Goal: Task Accomplishment & Management: Use online tool/utility

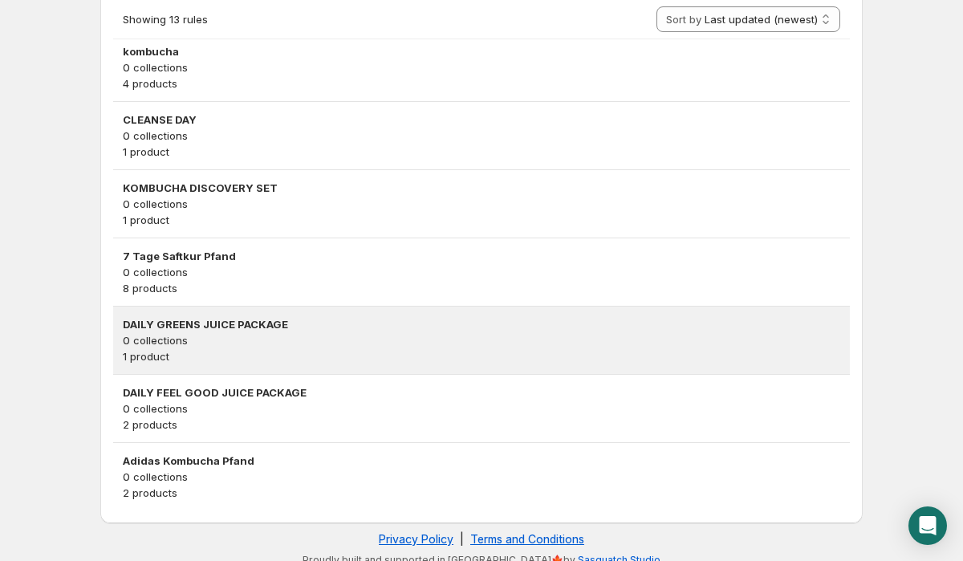
scroll to position [765, 0]
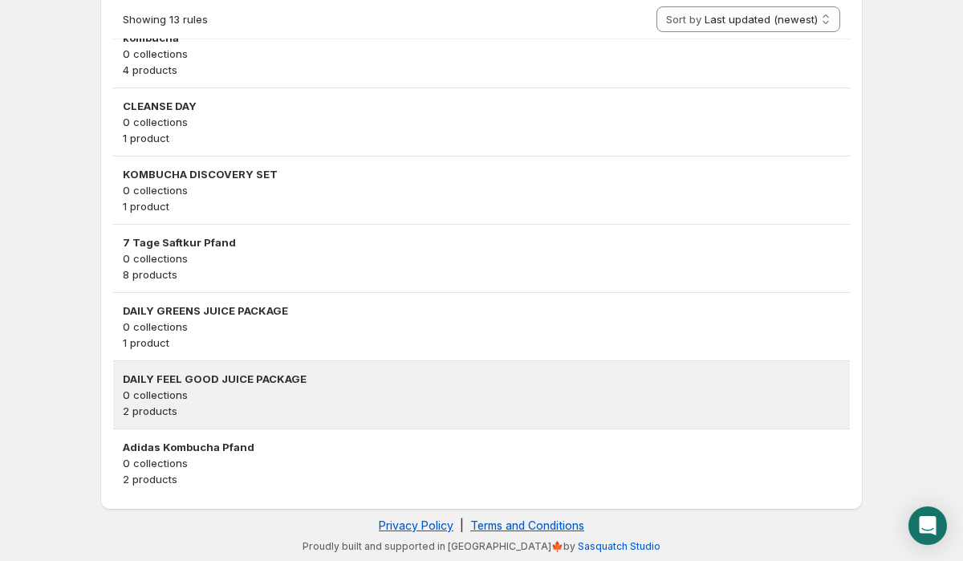
click at [258, 406] on p "2 products" at bounding box center [481, 411] width 717 height 16
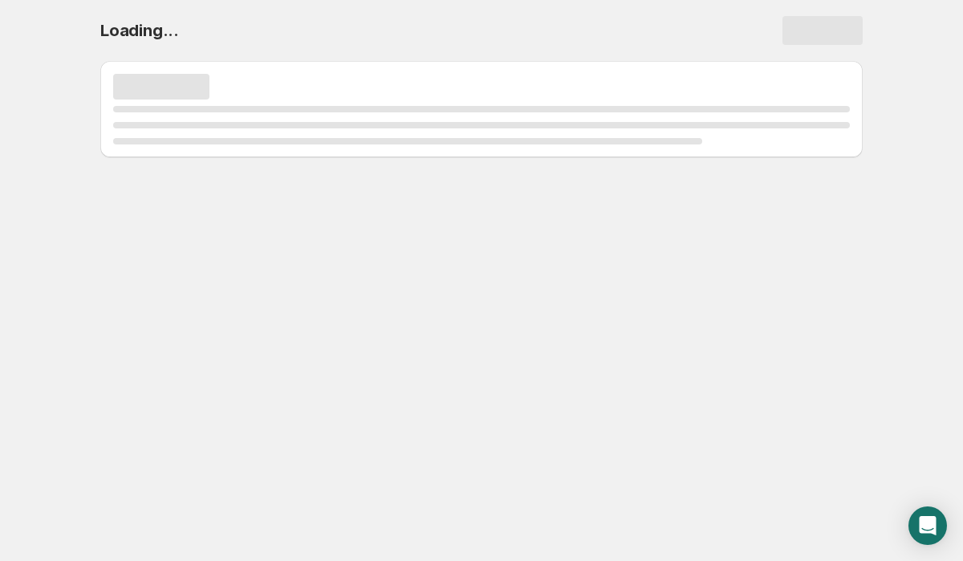
scroll to position [0, 0]
click at [258, 406] on body "Home Help Loading..." at bounding box center [481, 280] width 963 height 561
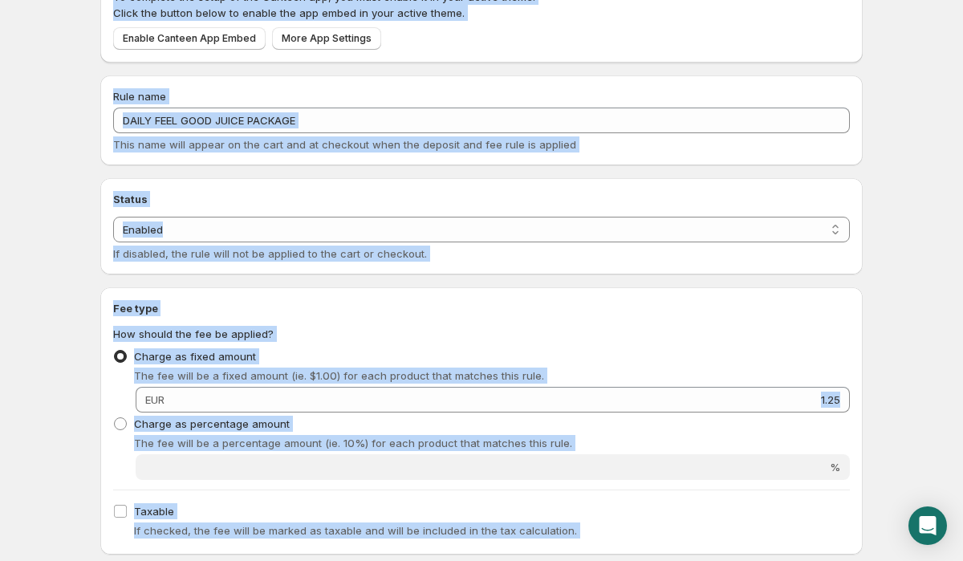
scroll to position [522, 0]
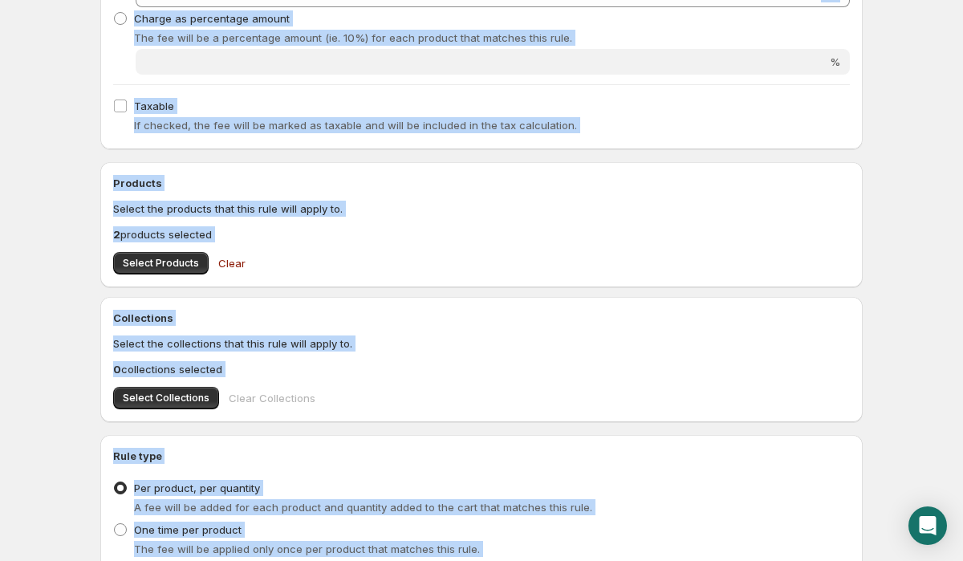
click at [81, 326] on div "DAILY FEEL GOOD JUICE PACKAGE. This page is ready DAILY FEEL GOOD JUICE PACKAGE…" at bounding box center [481, 102] width 801 height 1249
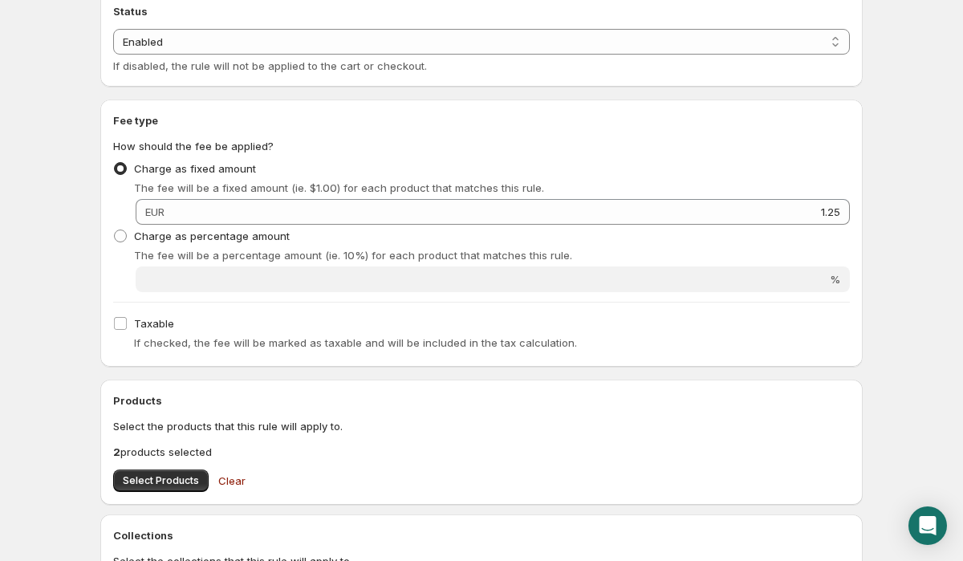
scroll to position [307, 0]
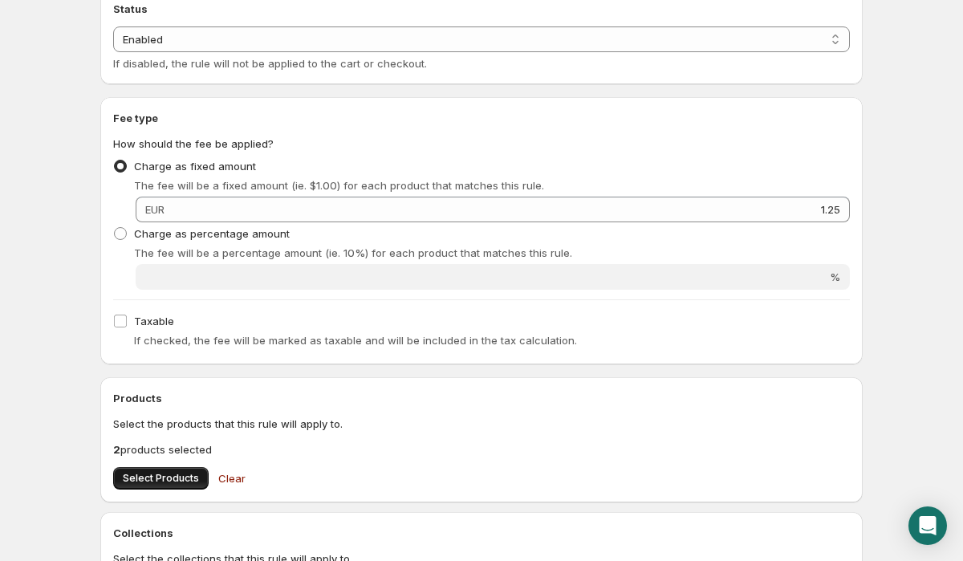
click at [140, 481] on span "Select Products" at bounding box center [161, 478] width 76 height 13
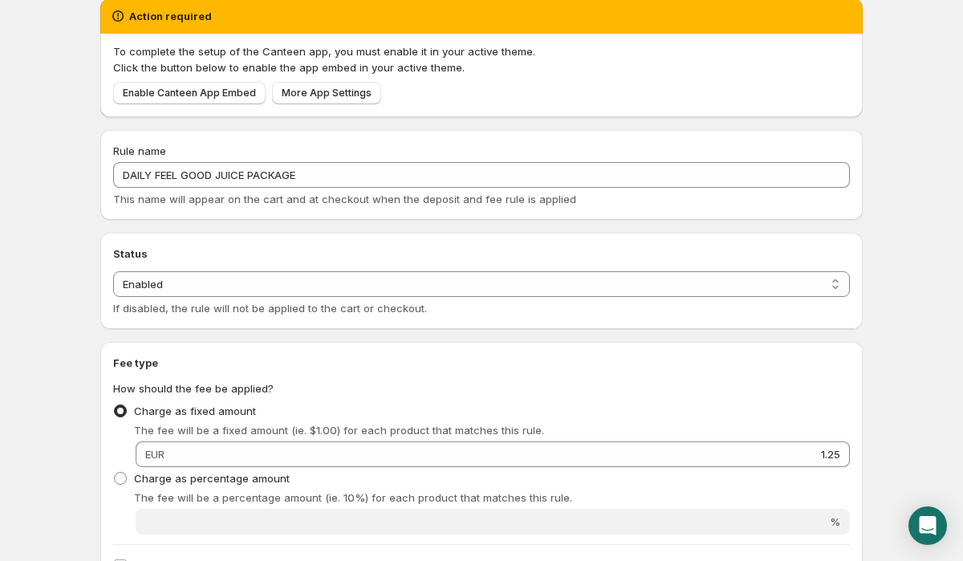
scroll to position [0, 0]
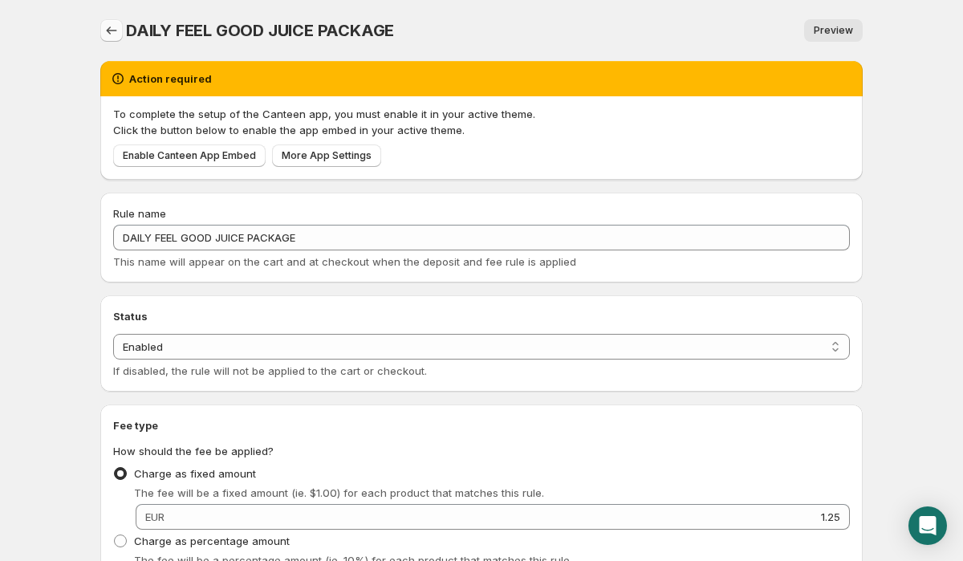
click at [109, 23] on icon "Settings" at bounding box center [111, 30] width 16 height 16
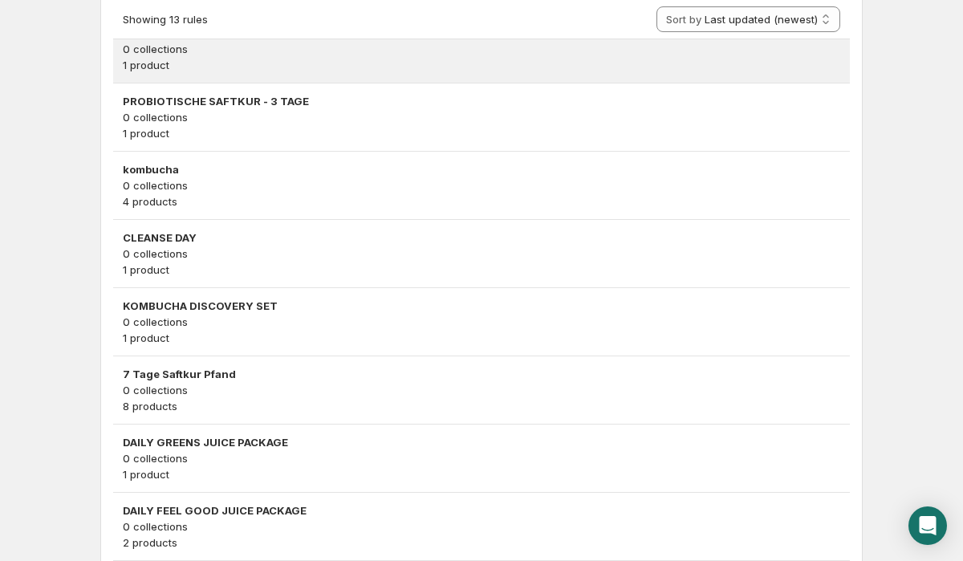
scroll to position [765, 0]
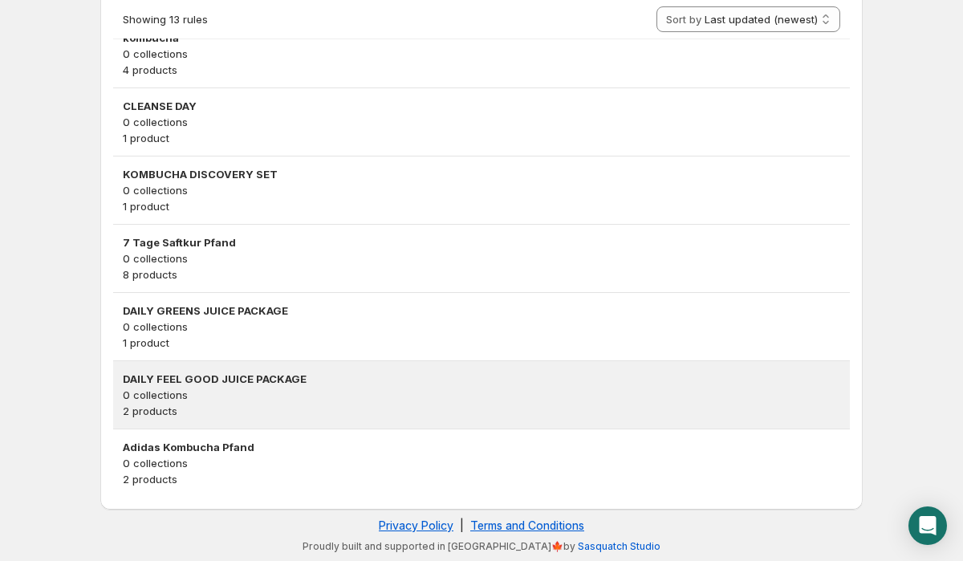
click at [246, 392] on p "0 collections" at bounding box center [481, 395] width 717 height 16
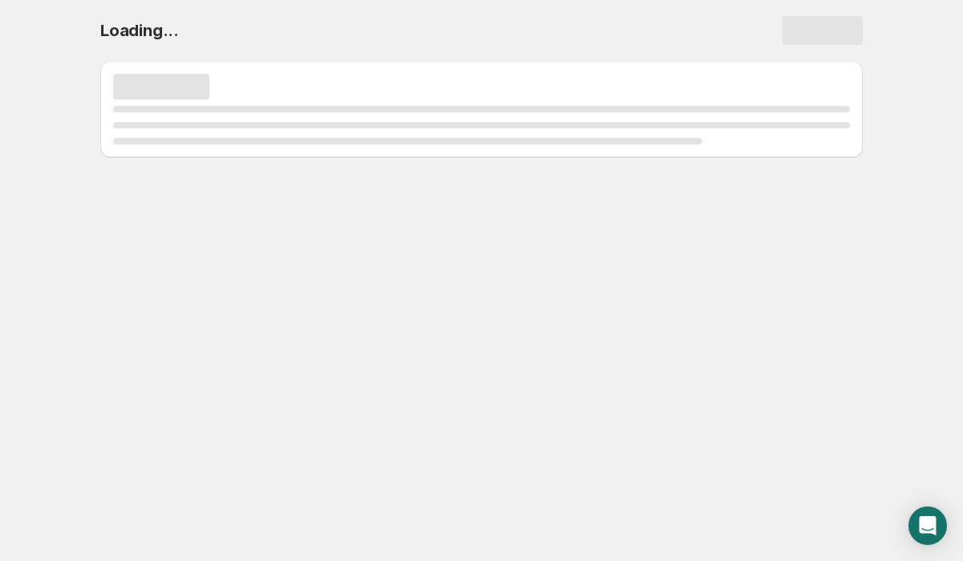
scroll to position [0, 0]
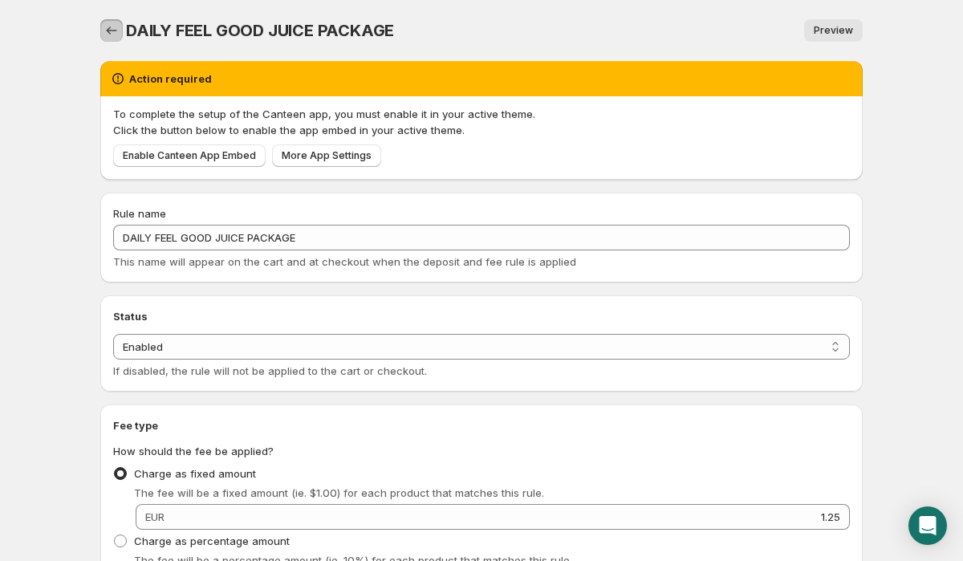
click at [109, 22] on button "Settings" at bounding box center [111, 30] width 22 height 22
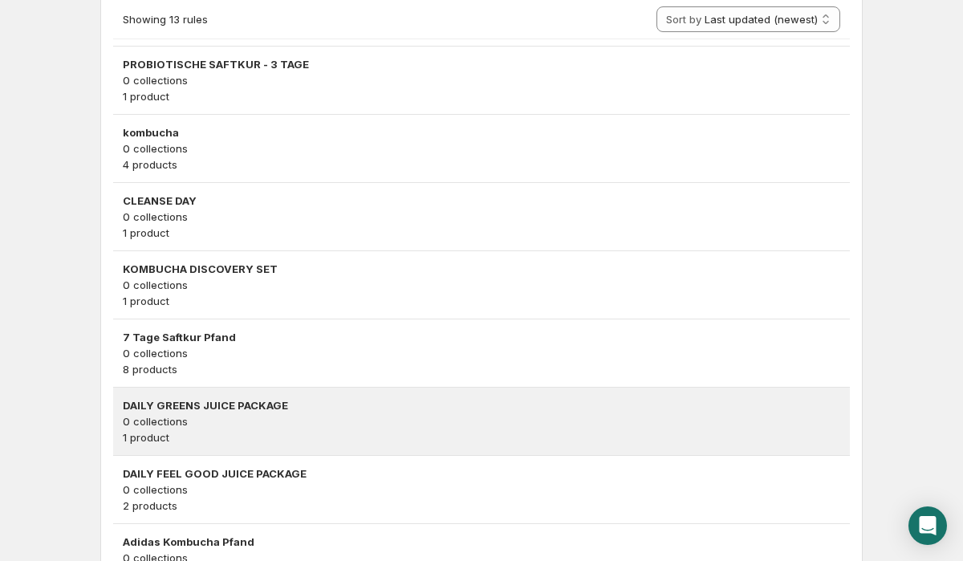
scroll to position [649, 0]
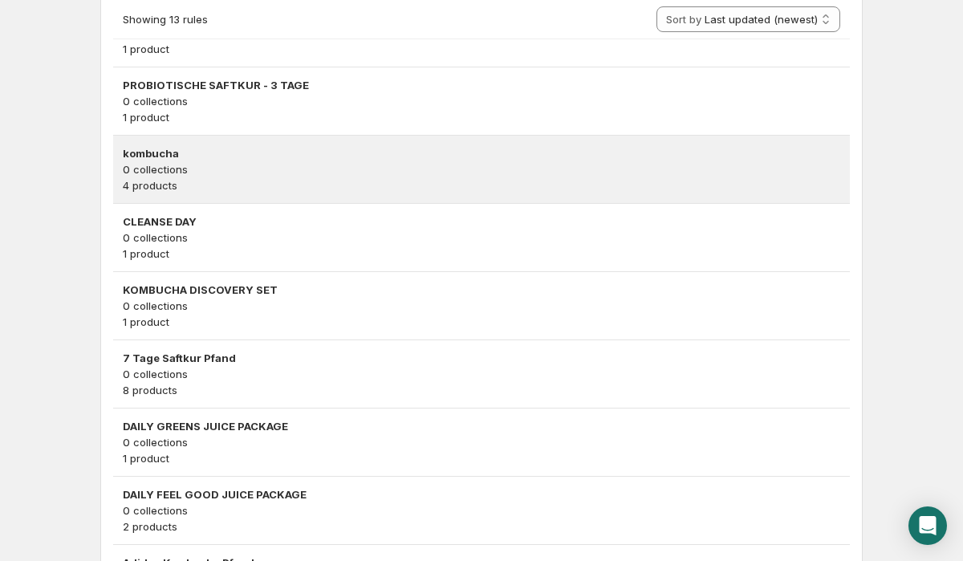
click at [215, 167] on p "0 collections" at bounding box center [481, 169] width 717 height 16
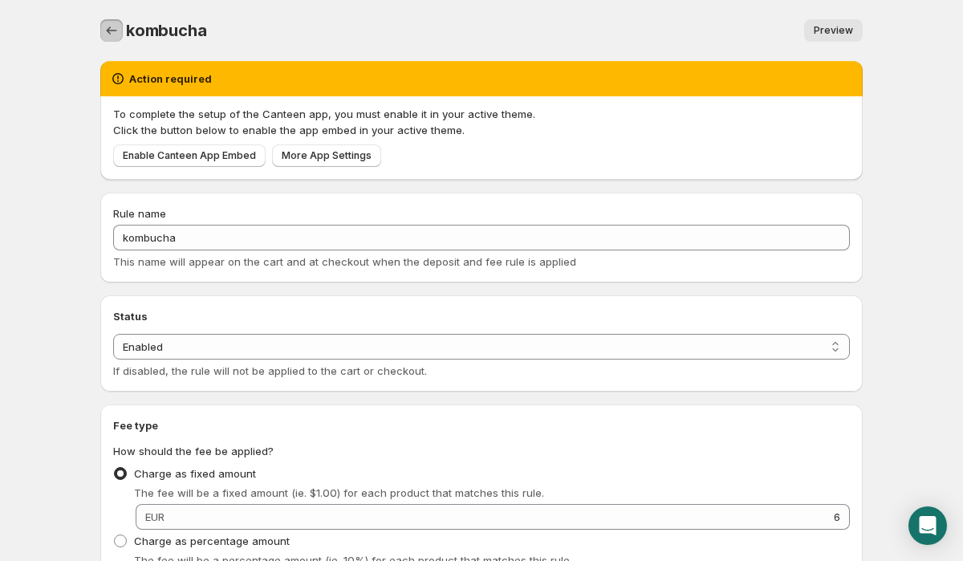
click at [112, 31] on icon "Settings" at bounding box center [111, 30] width 16 height 16
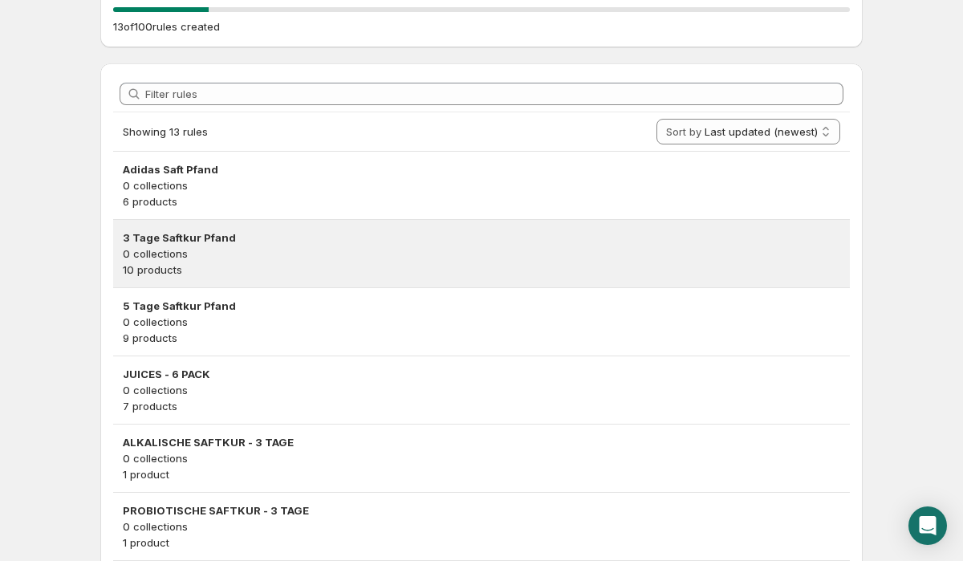
scroll to position [228, 0]
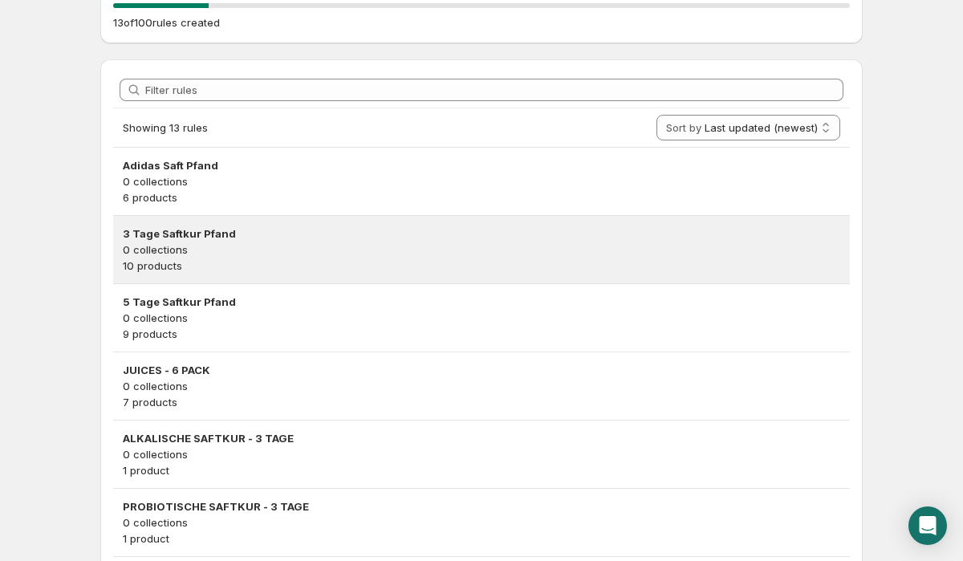
click at [244, 266] on p "10 products" at bounding box center [481, 266] width 717 height 16
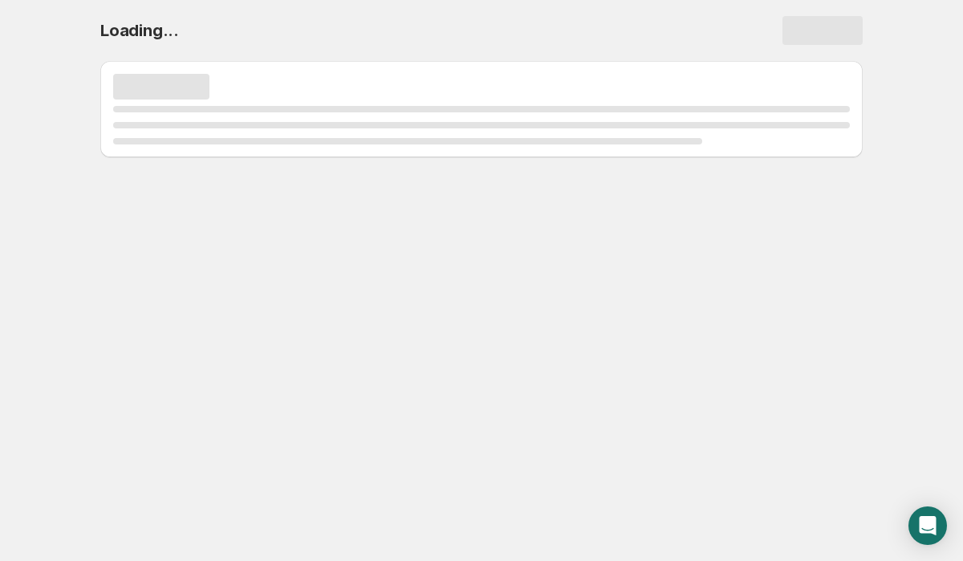
scroll to position [0, 0]
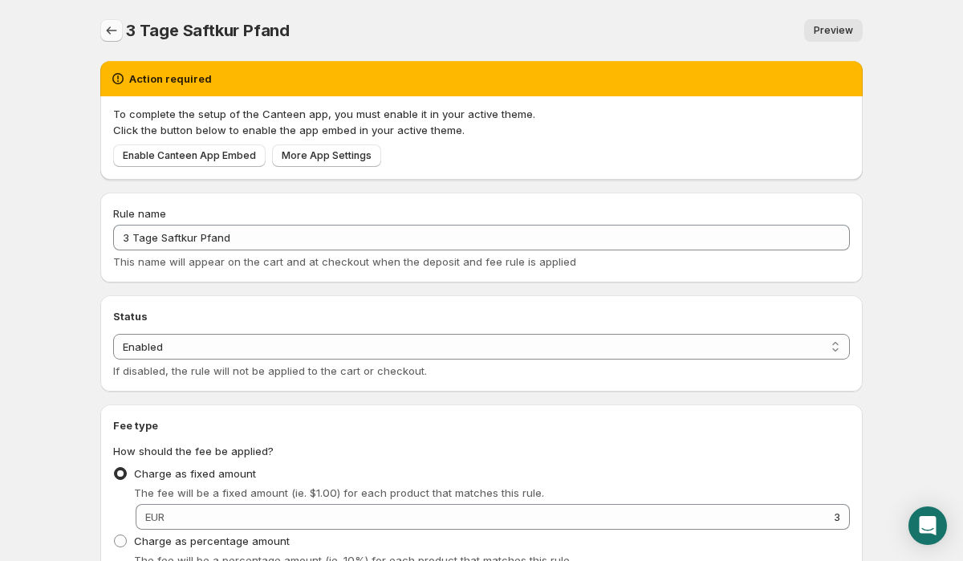
click at [108, 33] on icon "Settings" at bounding box center [111, 30] width 16 height 16
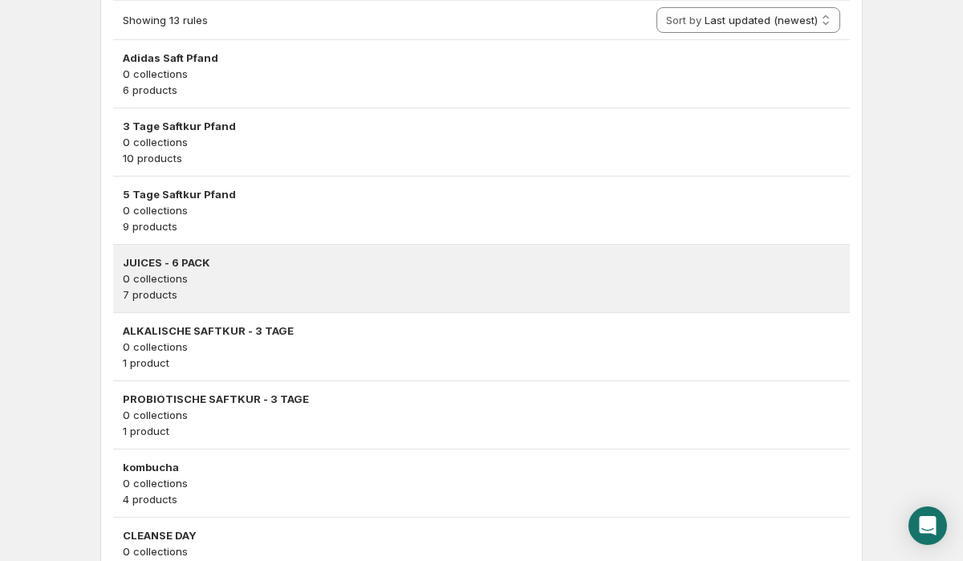
scroll to position [351, 0]
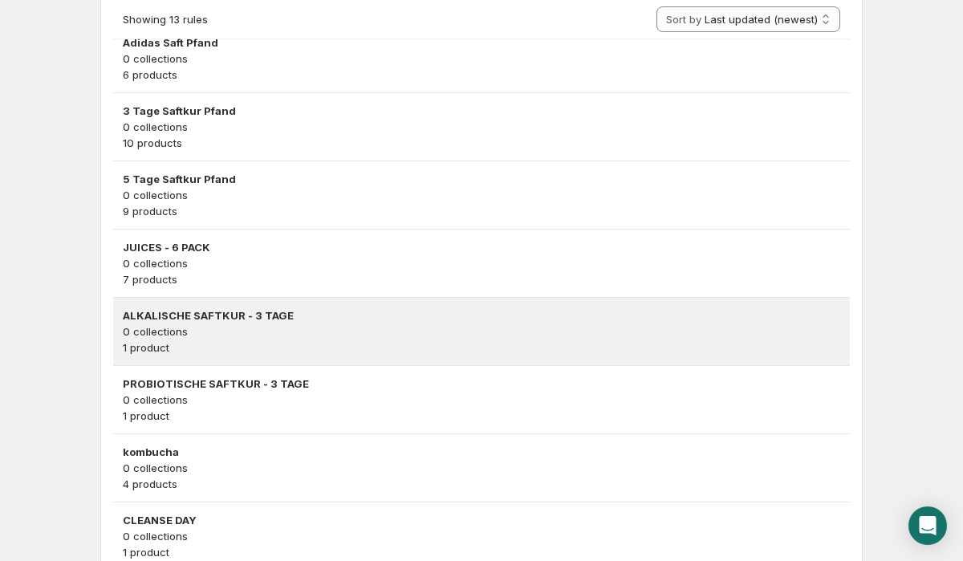
click at [217, 339] on p "1 product" at bounding box center [481, 347] width 717 height 16
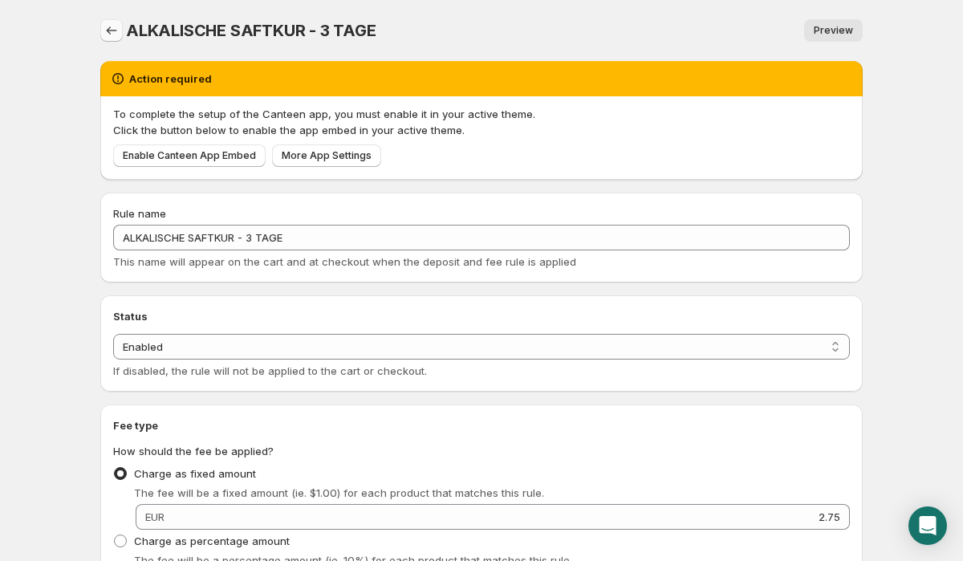
click at [113, 34] on icon "Settings" at bounding box center [111, 30] width 16 height 16
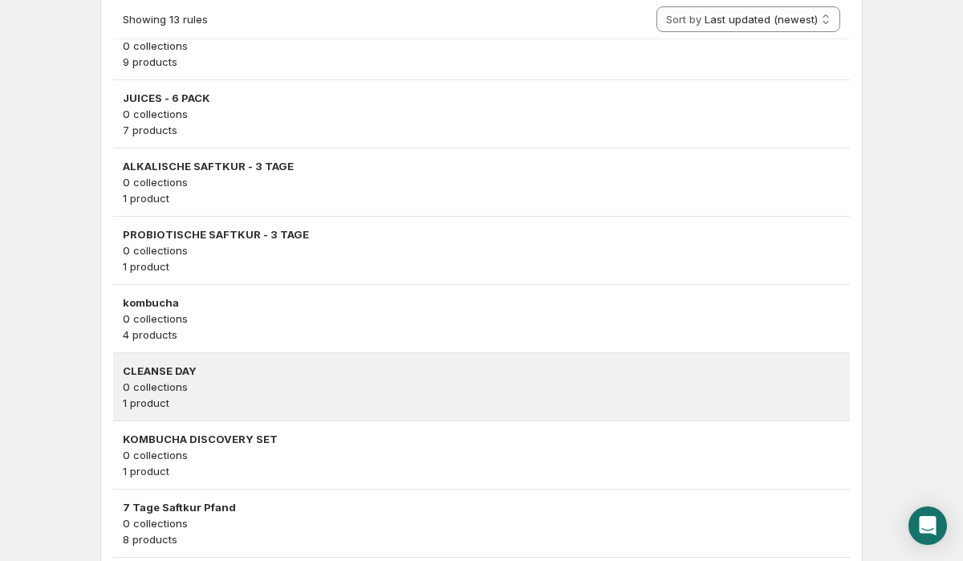
scroll to position [519, 0]
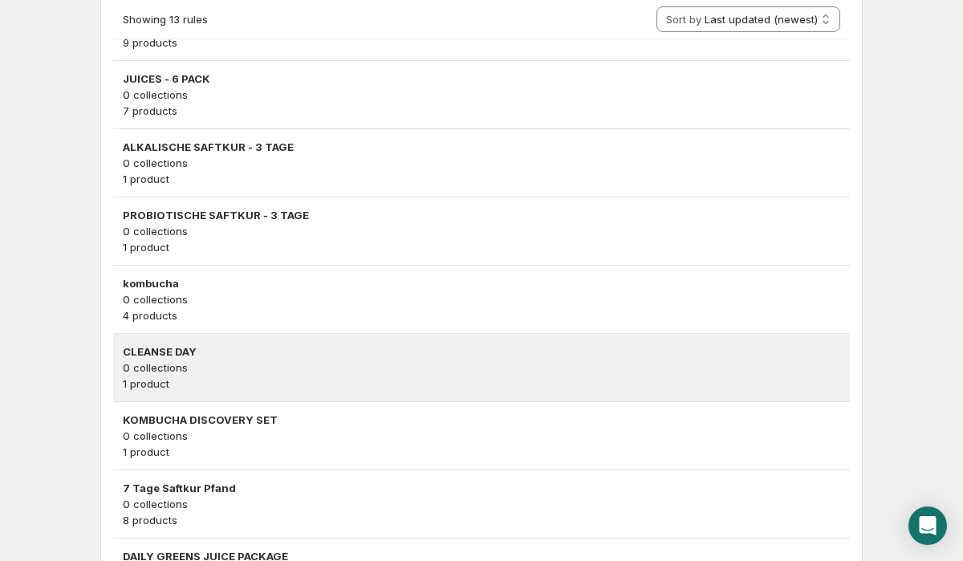
click at [230, 379] on p "1 product" at bounding box center [481, 383] width 717 height 16
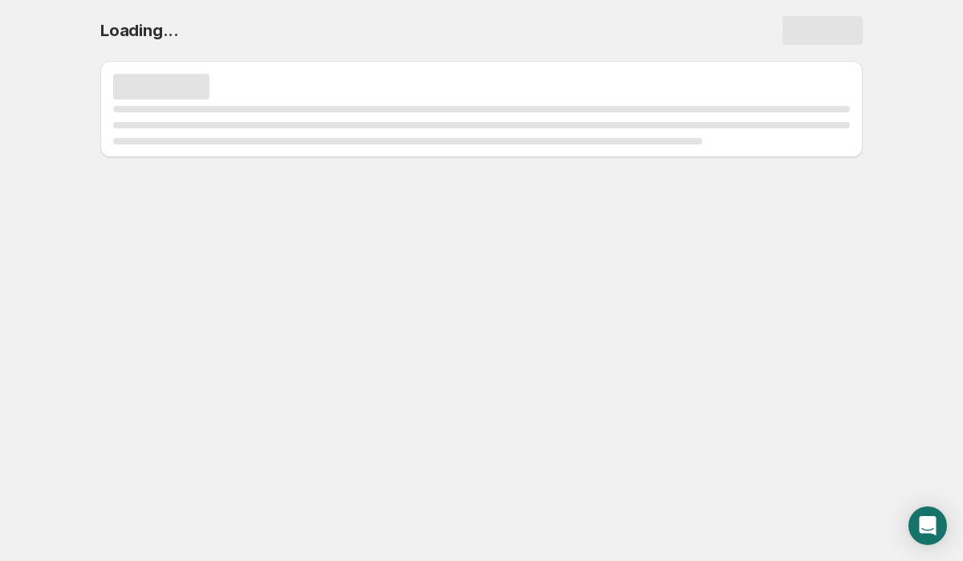
scroll to position [0, 0]
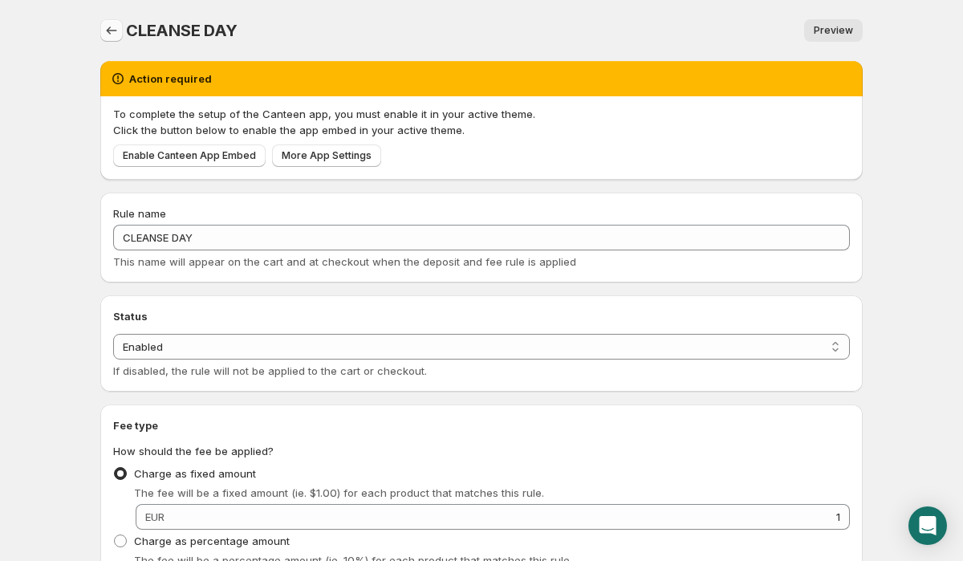
click at [115, 30] on icon "Settings" at bounding box center [111, 30] width 16 height 16
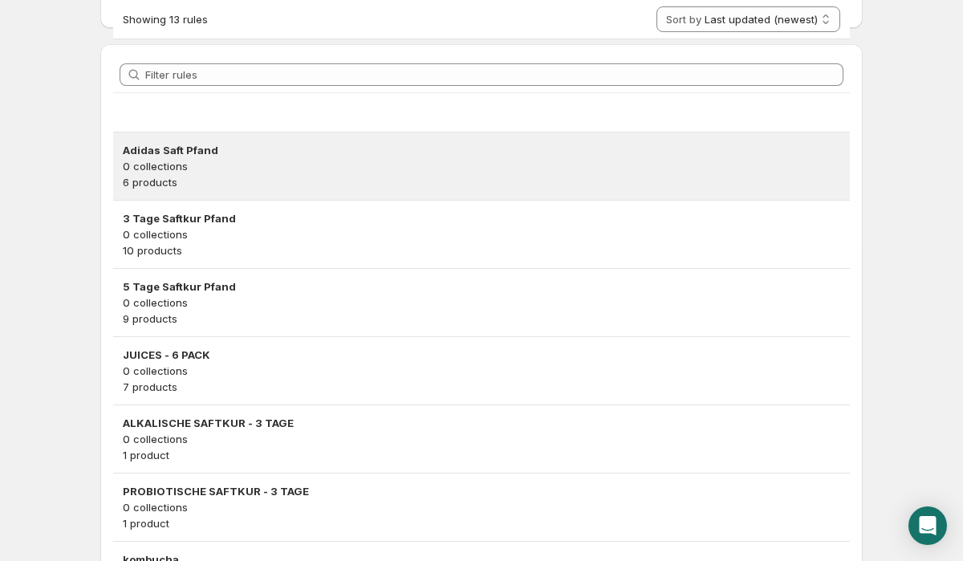
scroll to position [765, 0]
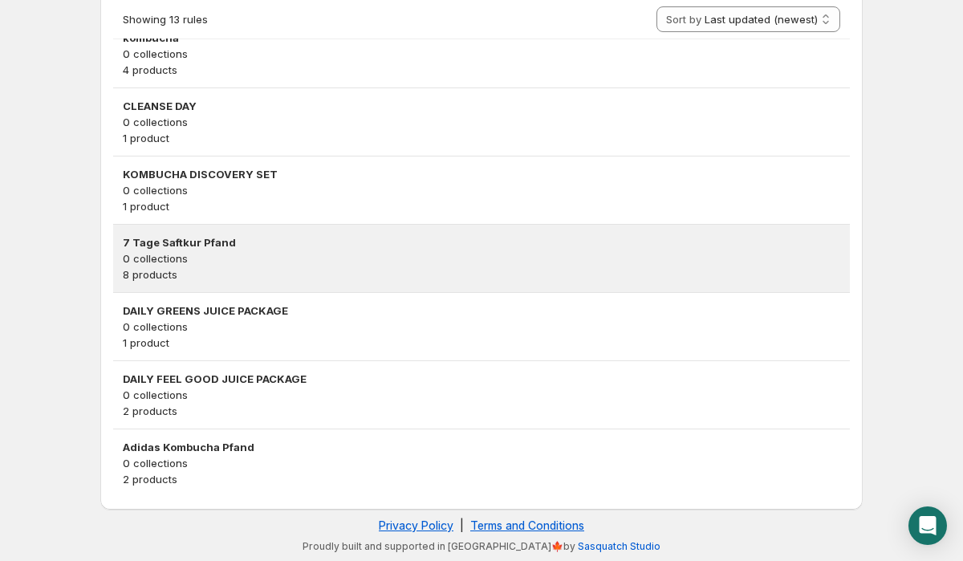
click at [266, 266] on p "8 products" at bounding box center [481, 274] width 717 height 16
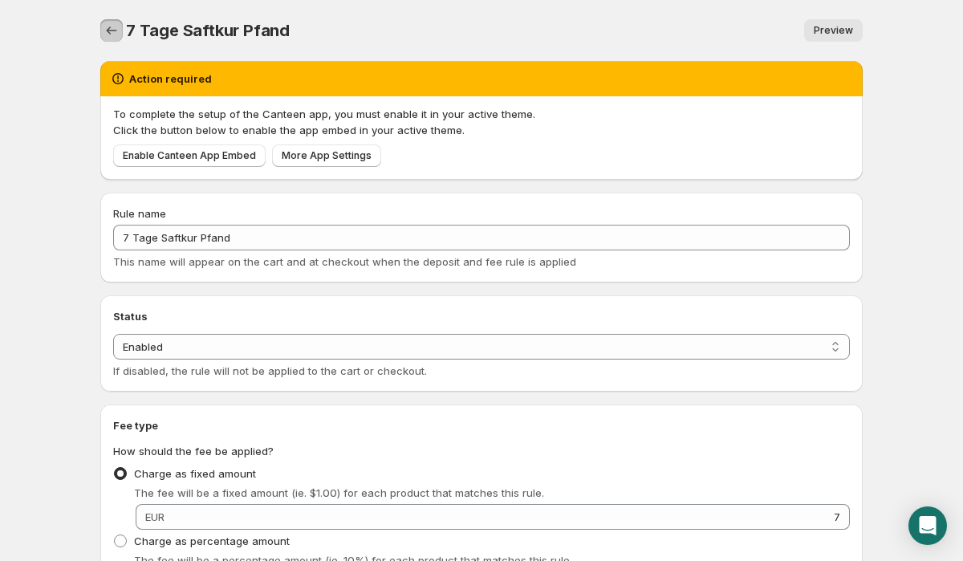
click at [111, 25] on icon "Settings" at bounding box center [111, 30] width 16 height 16
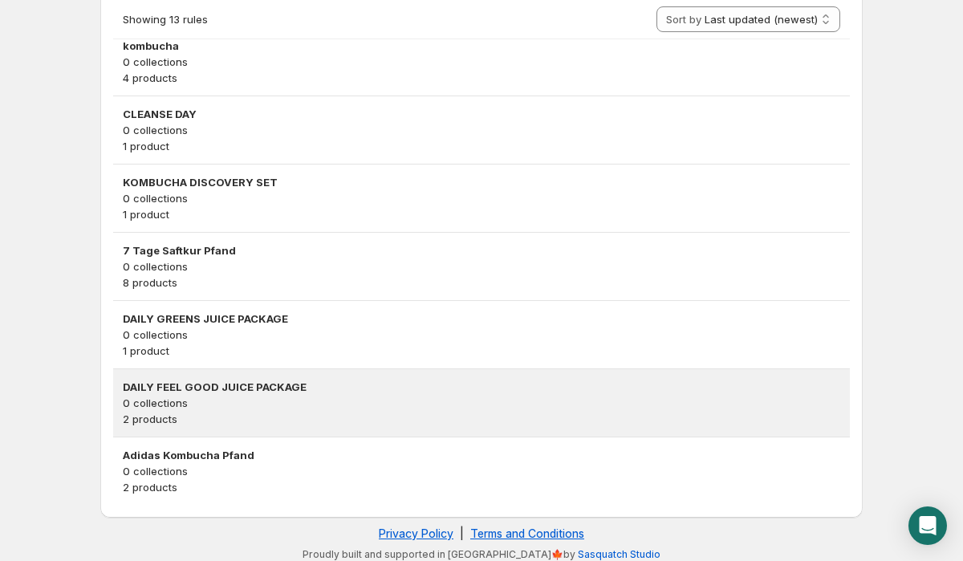
scroll to position [762, 0]
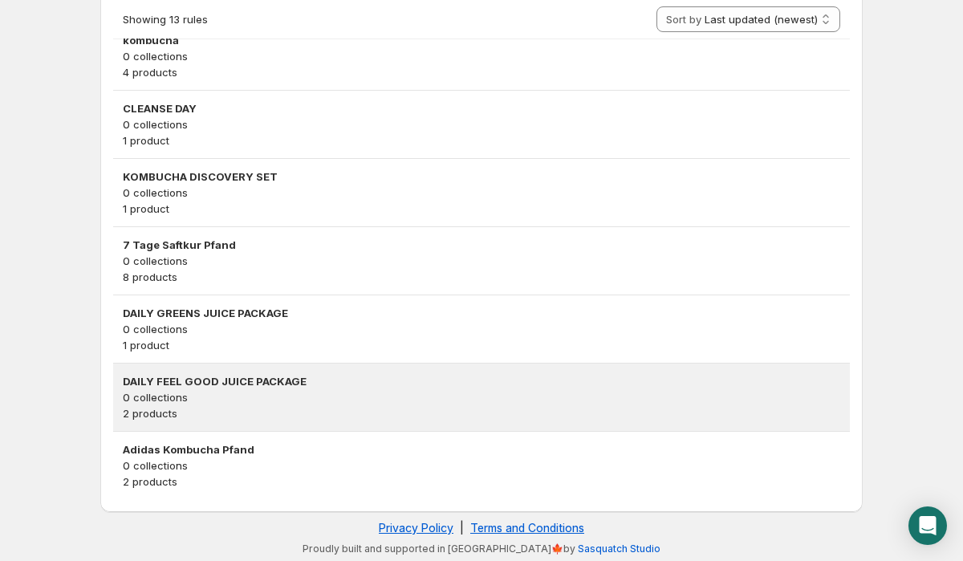
click at [188, 408] on p "2 products" at bounding box center [481, 413] width 717 height 16
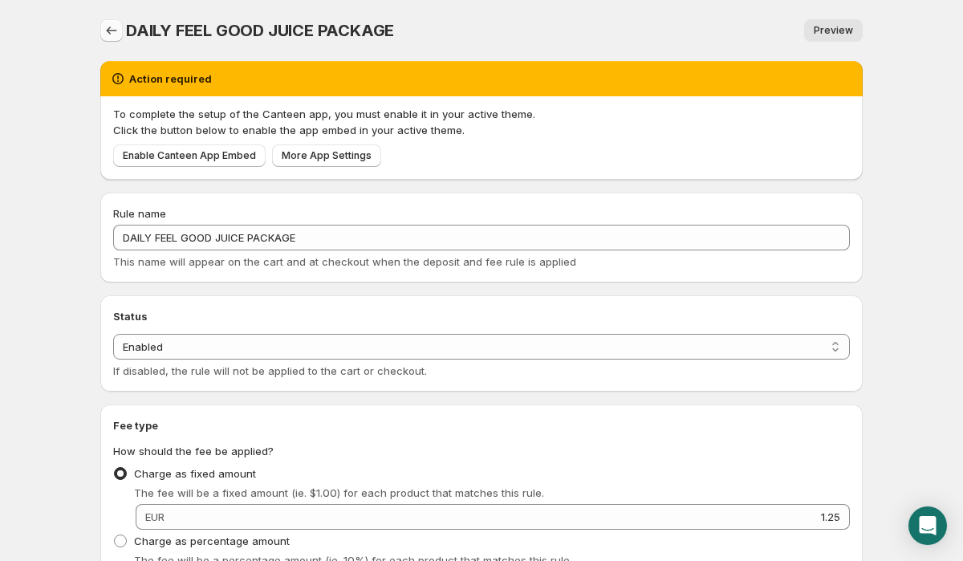
click at [114, 28] on icon "Settings" at bounding box center [111, 30] width 16 height 16
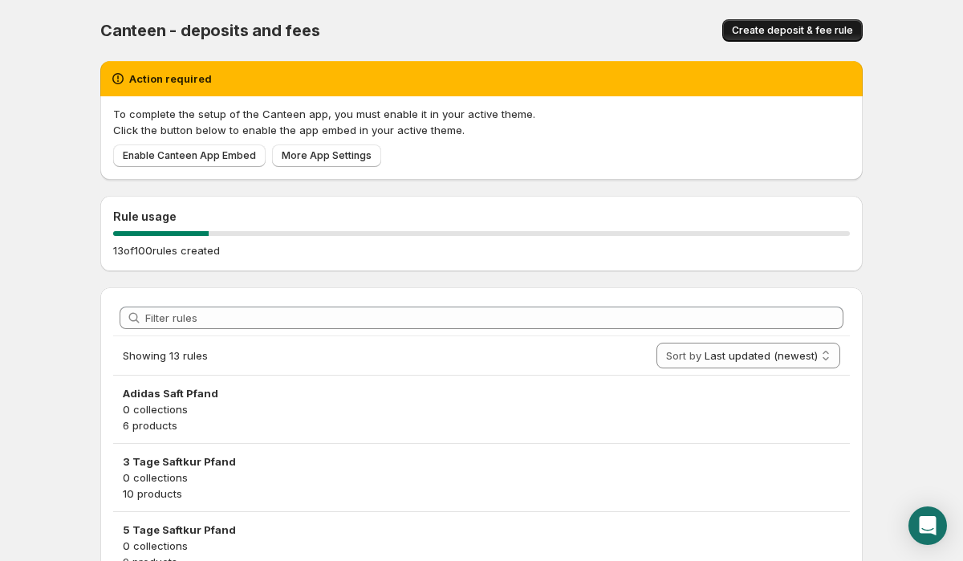
click at [810, 20] on button "Create deposit & fee rule" at bounding box center [792, 30] width 140 height 22
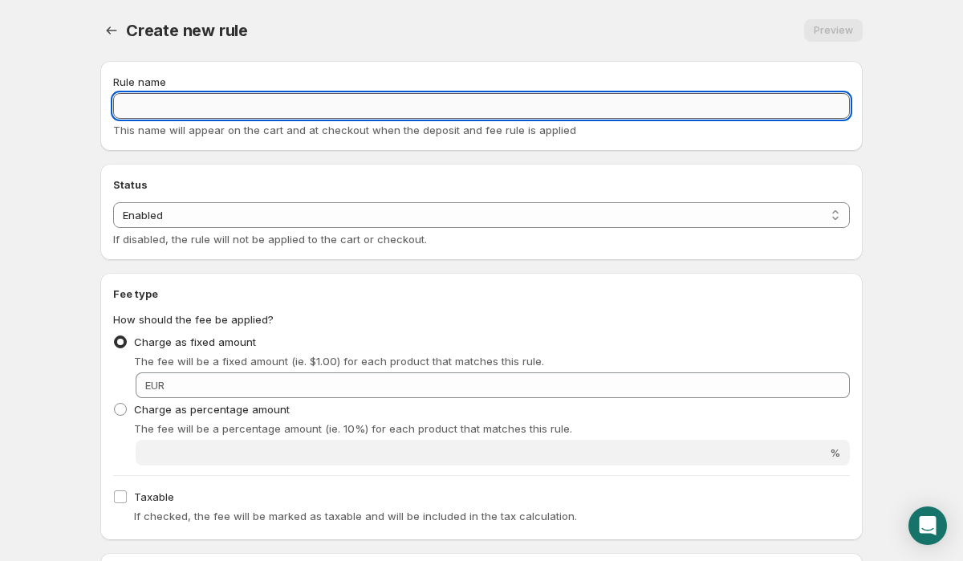
click at [323, 95] on input "Rule name" at bounding box center [481, 106] width 736 height 26
type input "E"
type input "^"
type input "6 Energy"
click at [301, 208] on select "Enabled Disabled" at bounding box center [481, 215] width 736 height 26
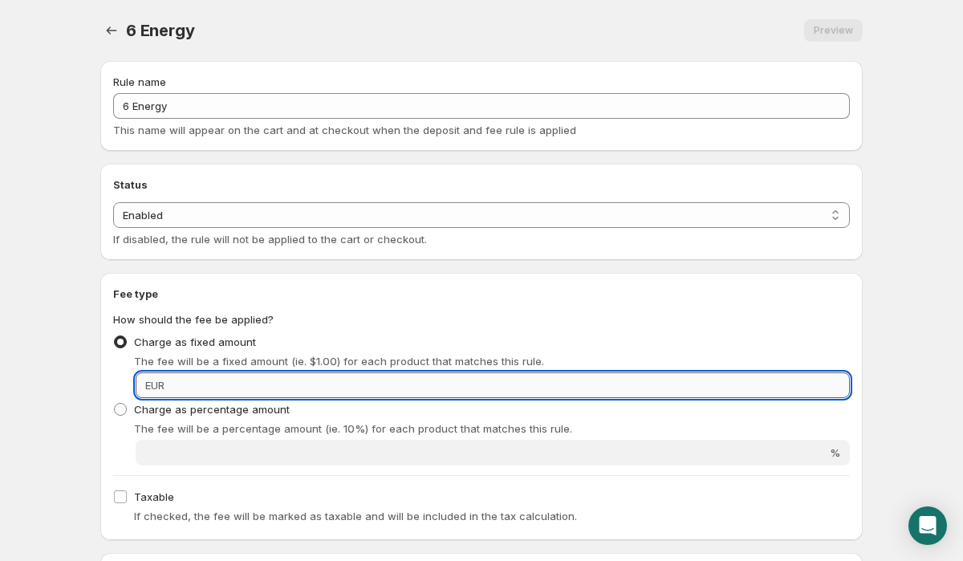
click at [300, 383] on input "Fixed amount" at bounding box center [509, 385] width 680 height 26
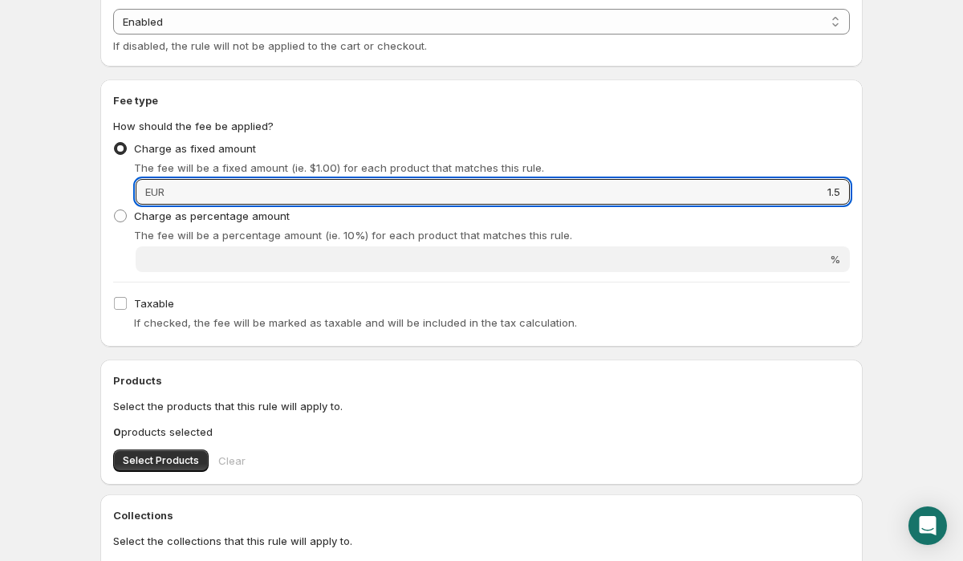
scroll to position [232, 0]
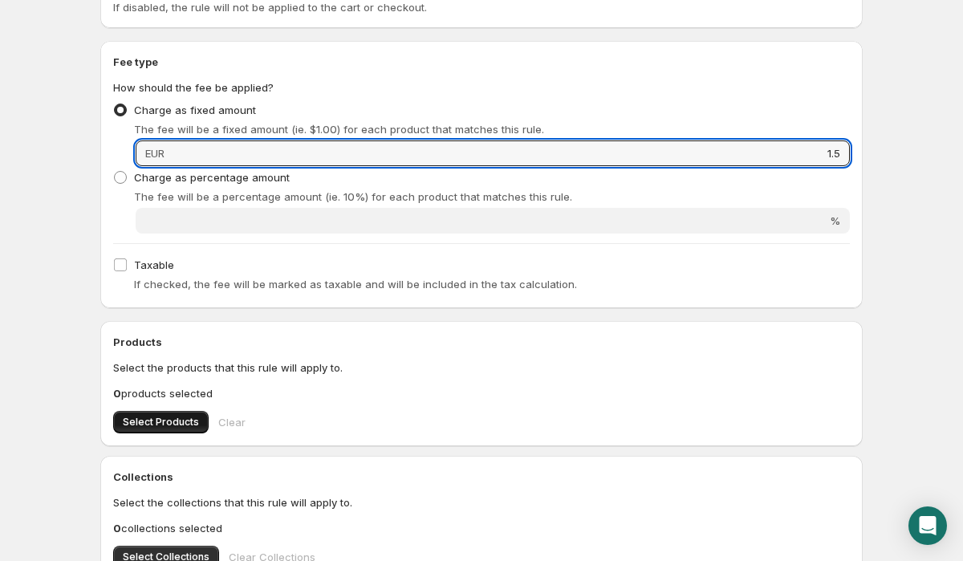
type input "1.5"
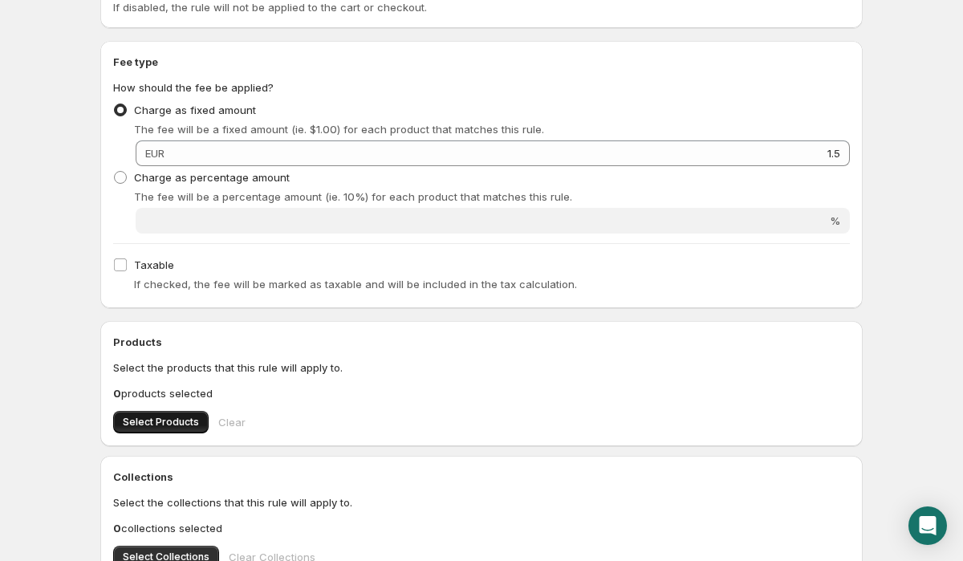
click at [166, 424] on span "Select Products" at bounding box center [161, 422] width 76 height 13
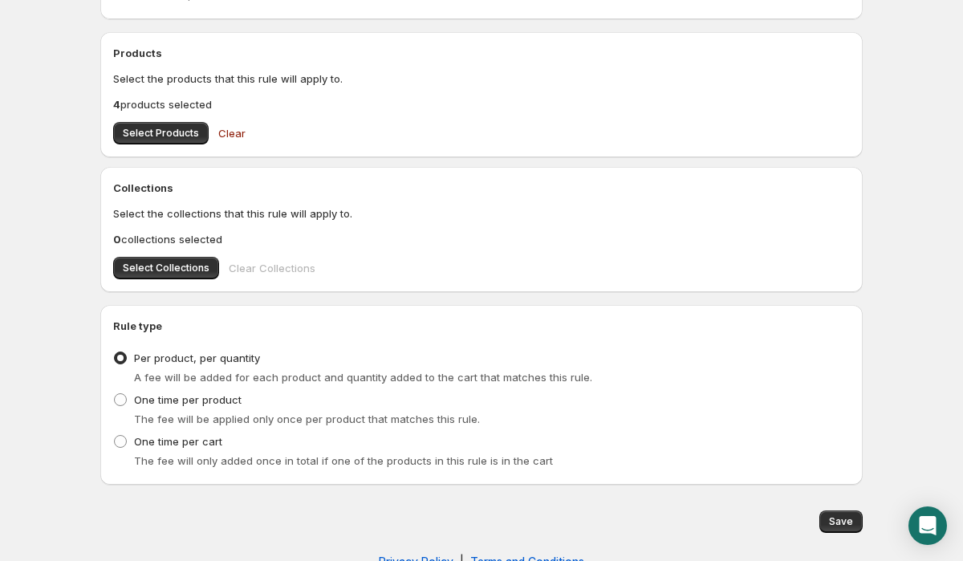
scroll to position [557, 0]
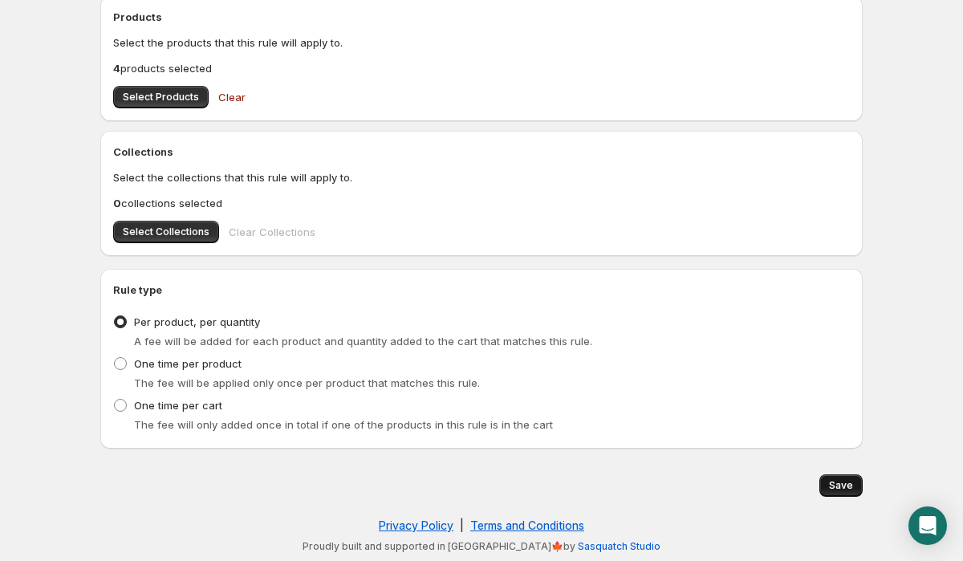
click at [853, 487] on button "Save" at bounding box center [840, 485] width 43 height 22
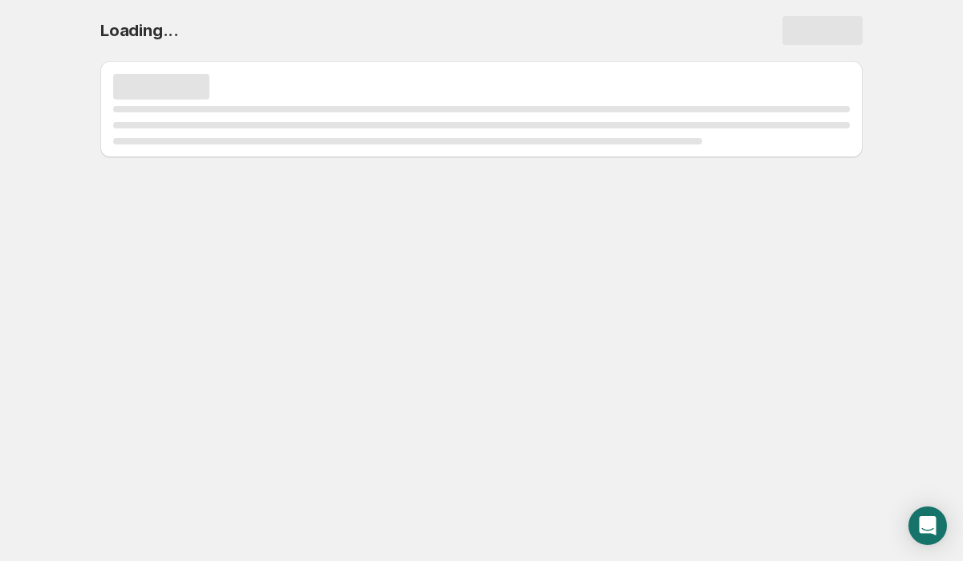
scroll to position [0, 0]
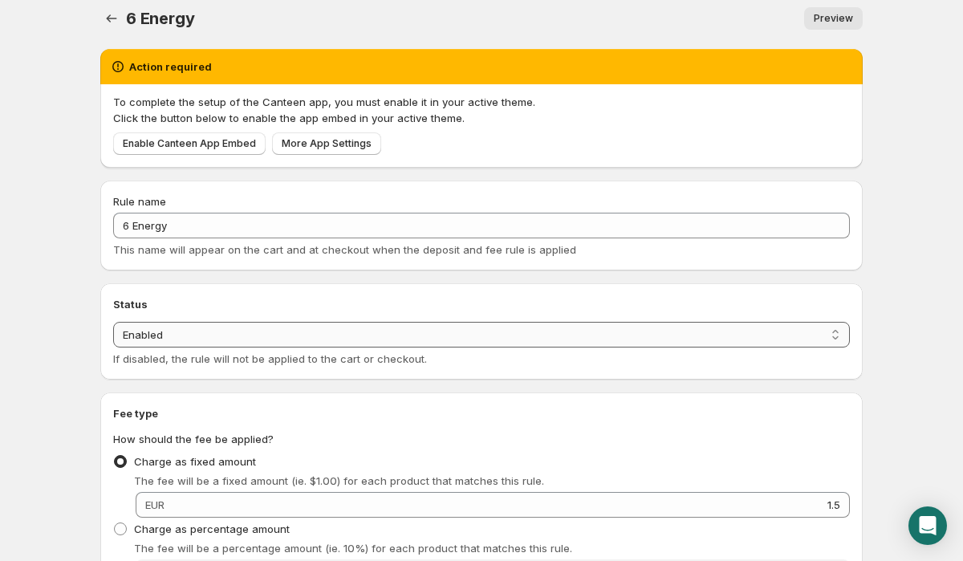
scroll to position [14, 0]
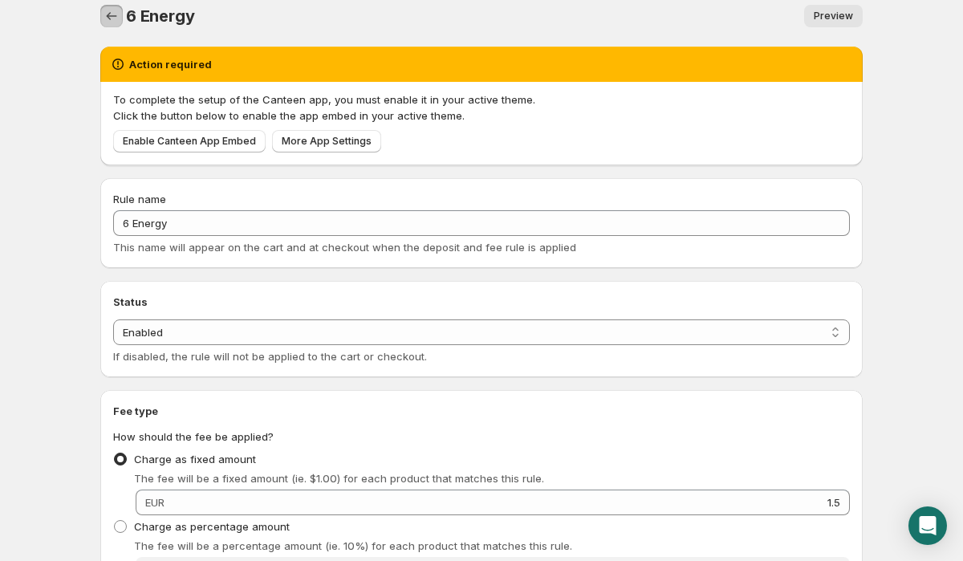
click at [112, 20] on icon "Settings" at bounding box center [111, 16] width 16 height 16
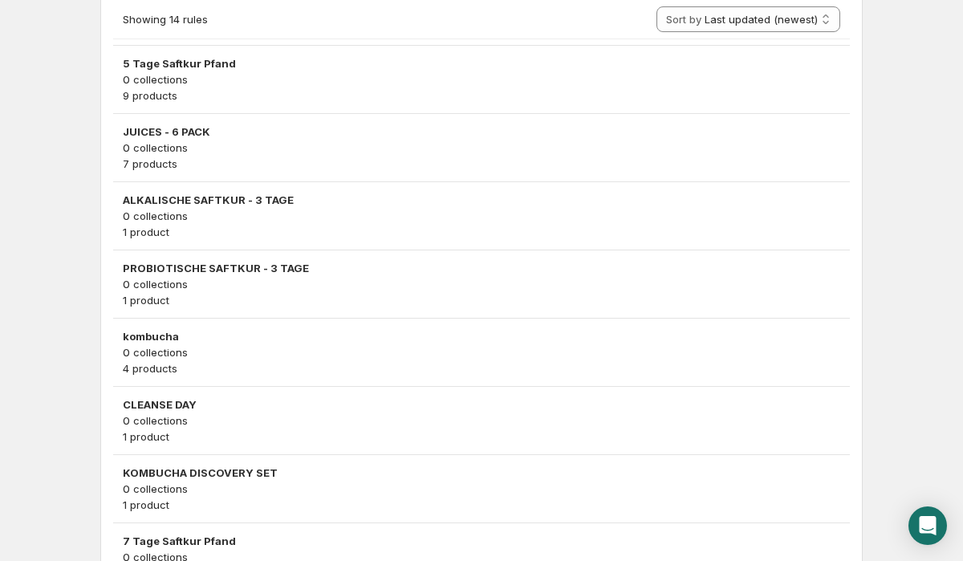
scroll to position [833, 0]
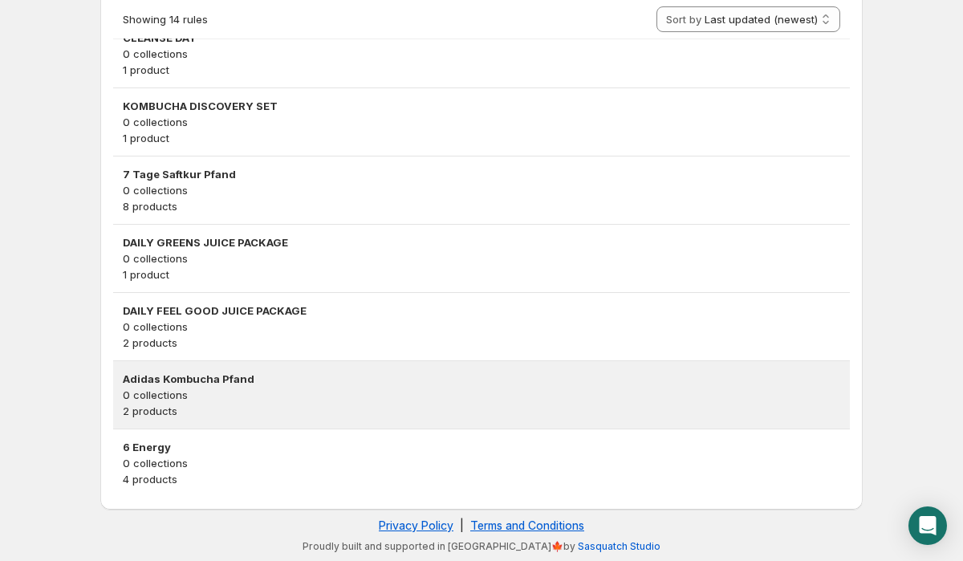
click at [270, 403] on p "2 products" at bounding box center [481, 411] width 717 height 16
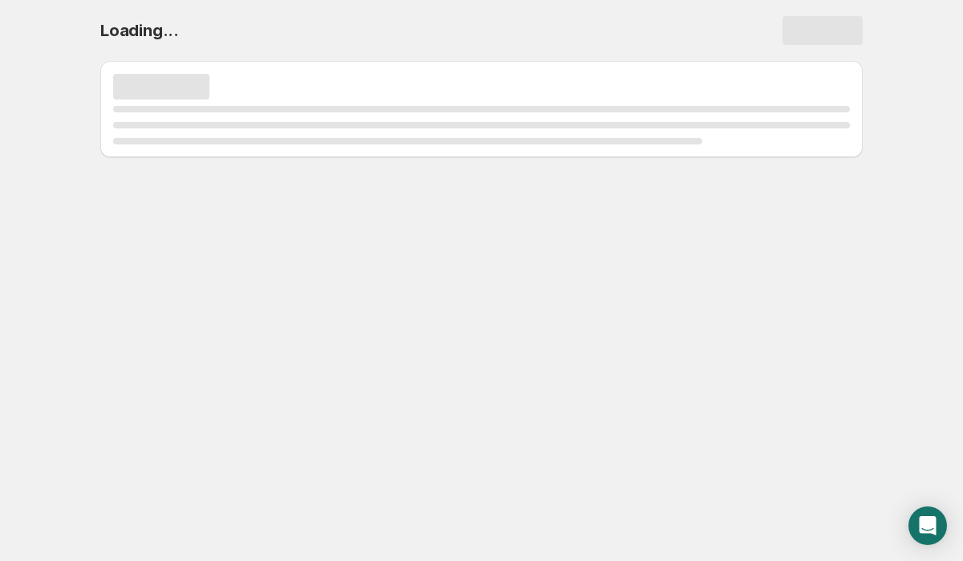
scroll to position [0, 0]
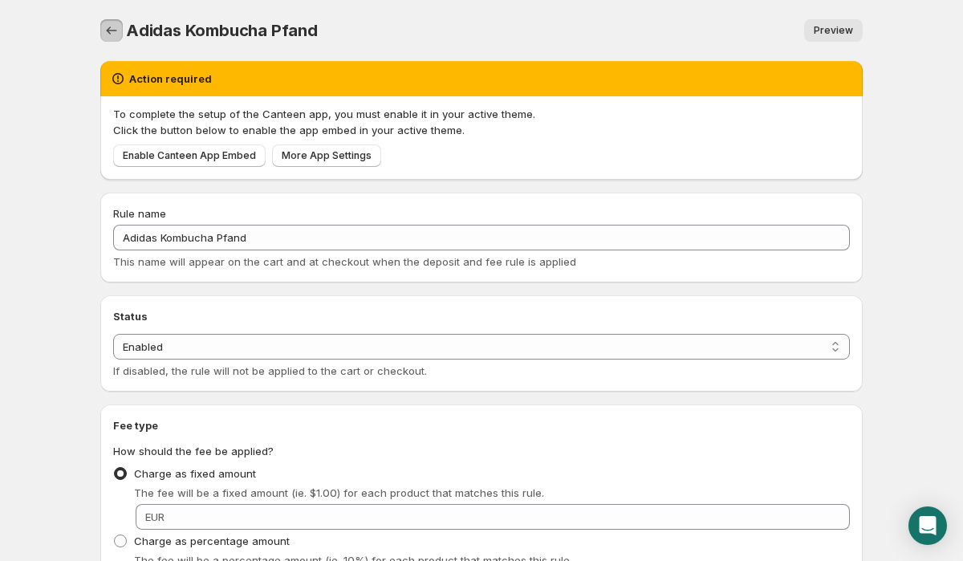
click at [114, 33] on icon "Settings" at bounding box center [111, 30] width 16 height 16
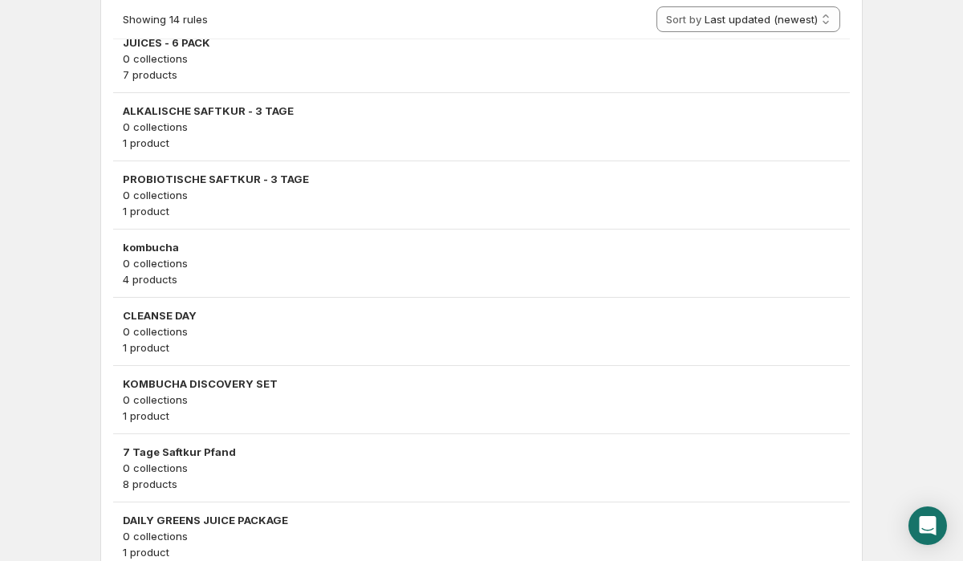
scroll to position [833, 0]
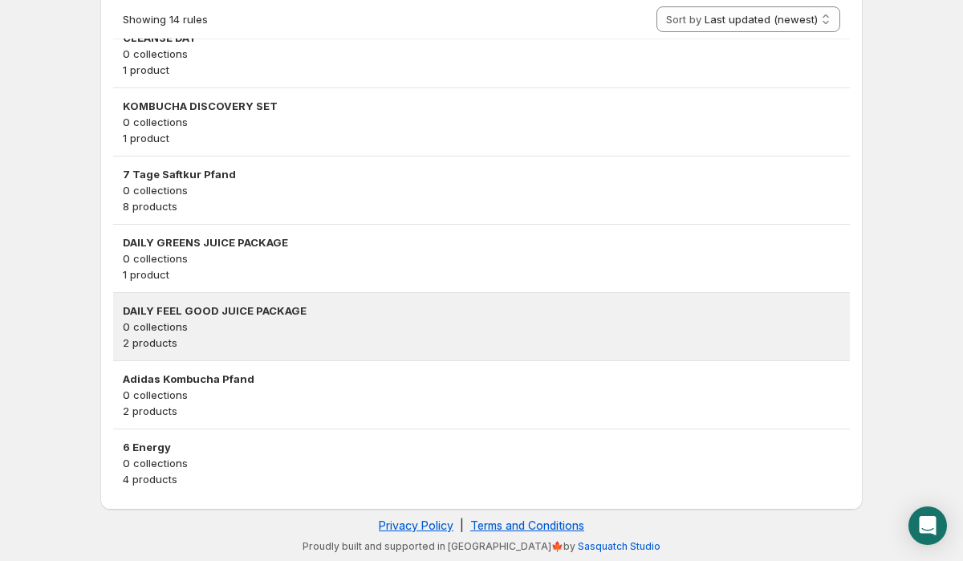
click at [217, 316] on h3 "DAILY FEEL GOOD JUICE PACKAGE" at bounding box center [481, 310] width 717 height 16
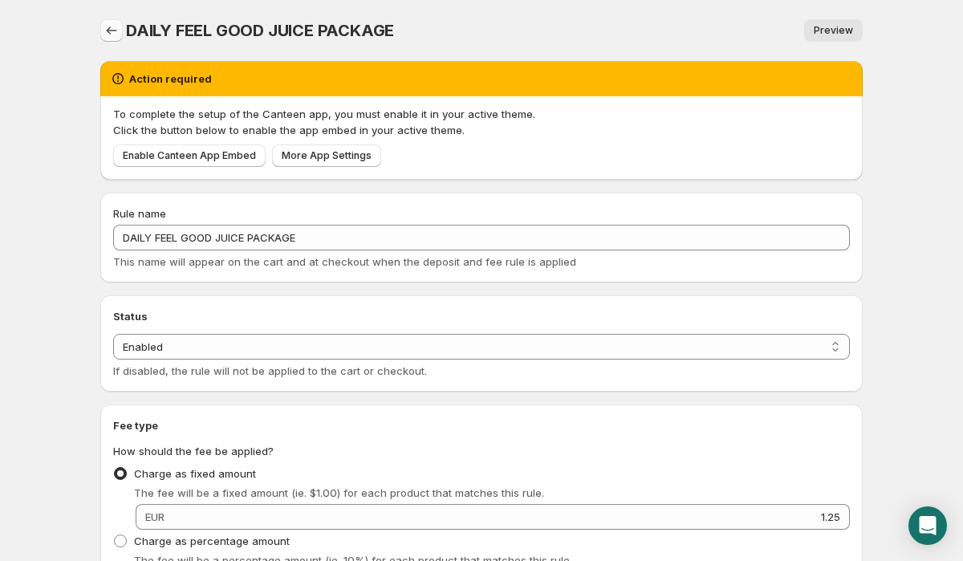
click at [108, 24] on icon "Settings" at bounding box center [111, 30] width 16 height 16
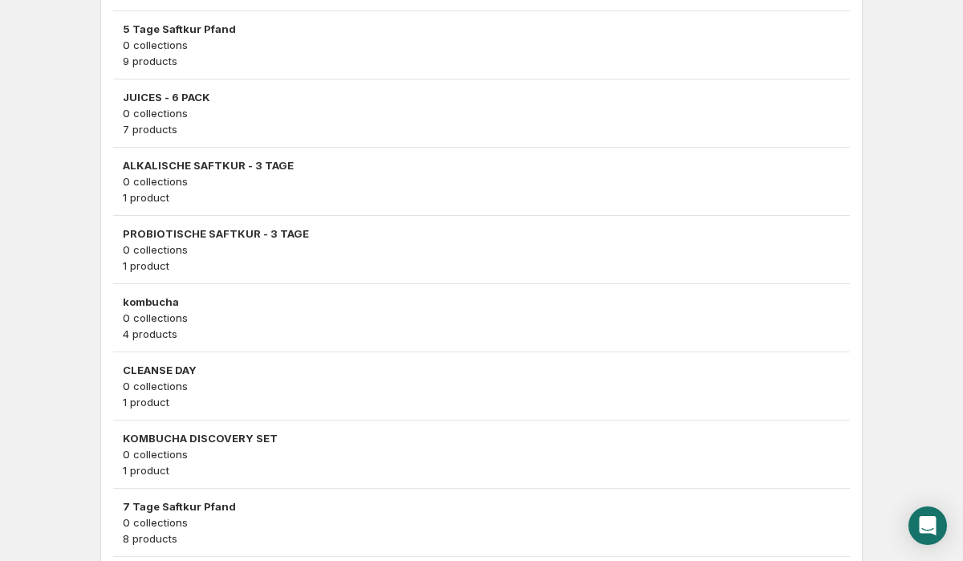
scroll to position [833, 0]
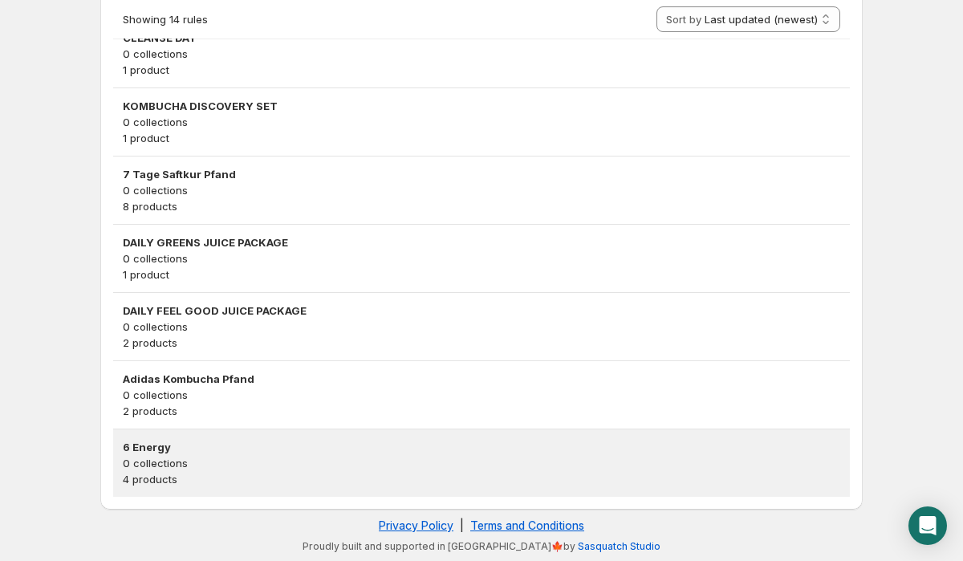
click at [337, 473] on p "4 products" at bounding box center [481, 479] width 717 height 16
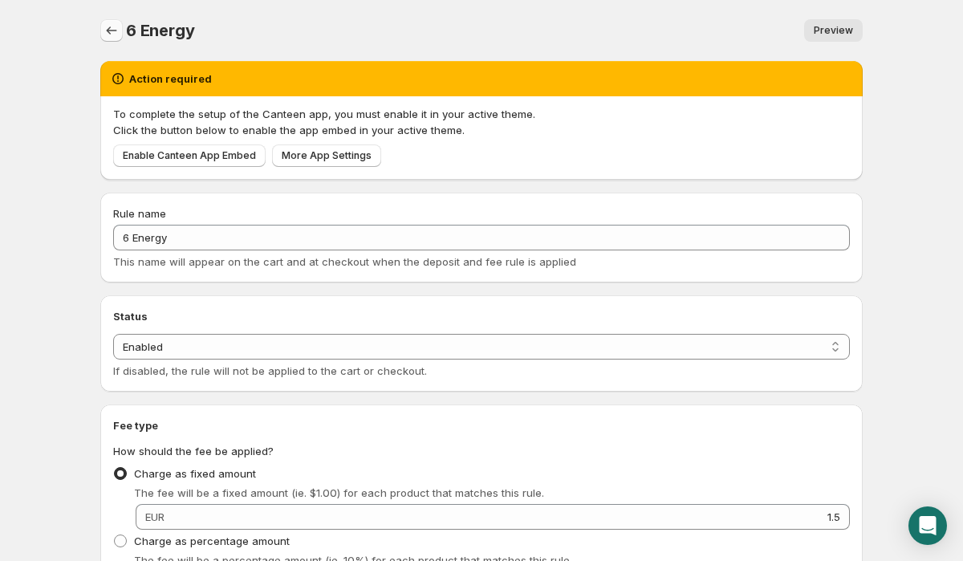
click at [112, 26] on icon "Settings" at bounding box center [111, 30] width 16 height 16
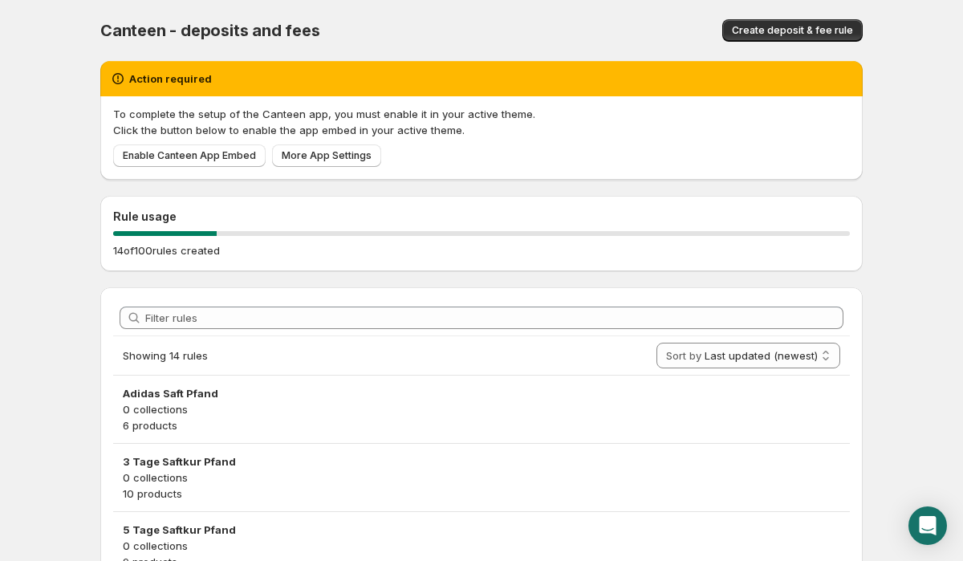
click at [817, 19] on button "Create deposit & fee rule" at bounding box center [792, 30] width 140 height 22
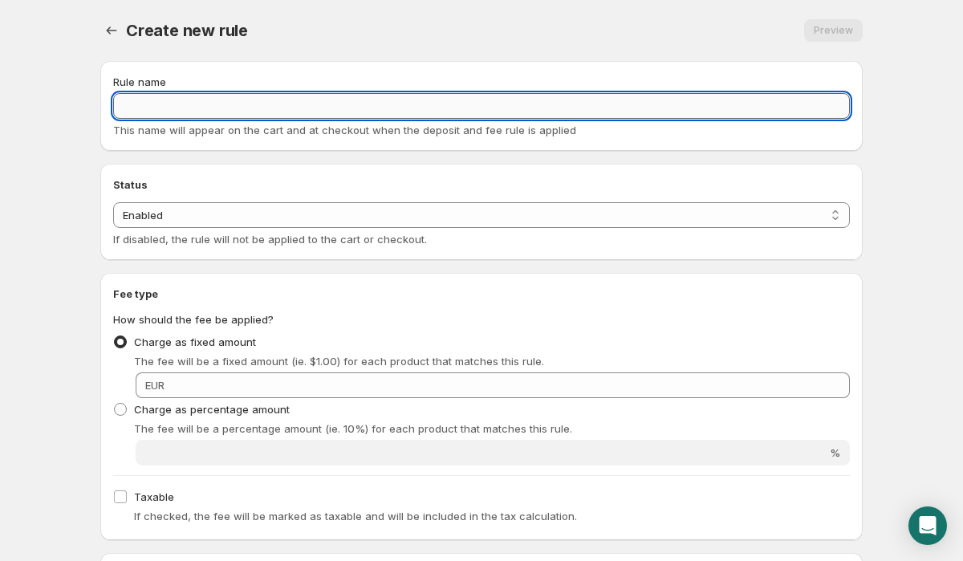
click at [425, 108] on input "Rule name" at bounding box center [481, 106] width 736 height 26
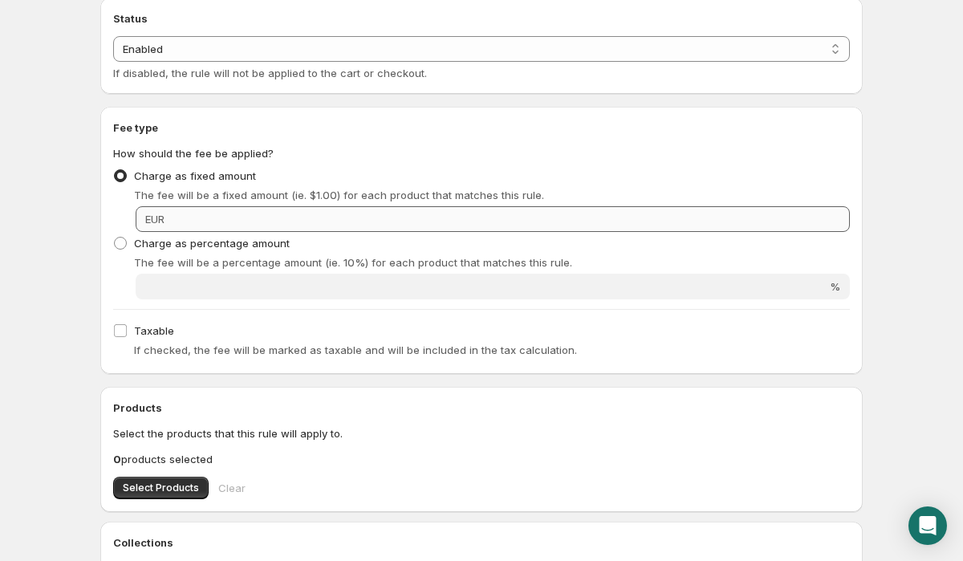
scroll to position [221, 0]
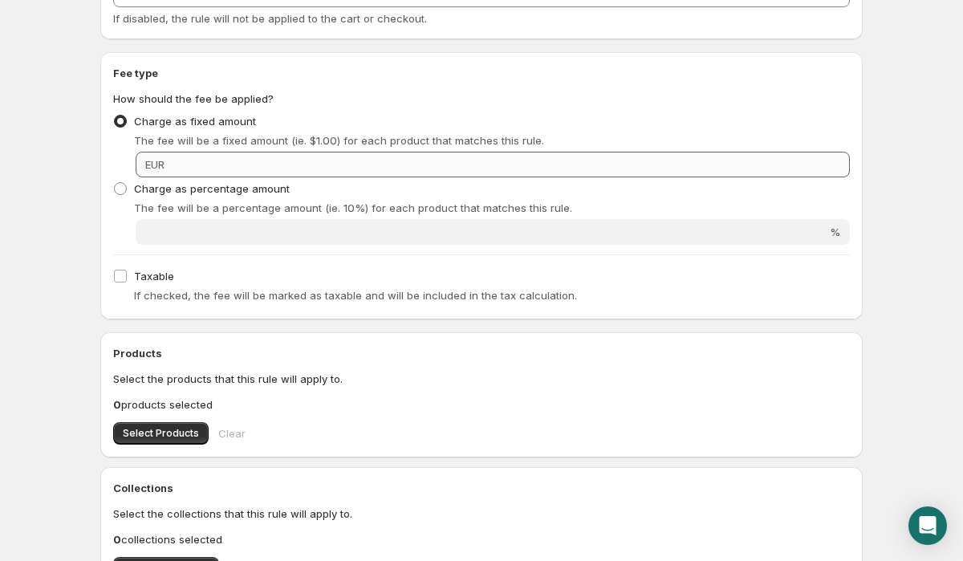
type input "24 Energy"
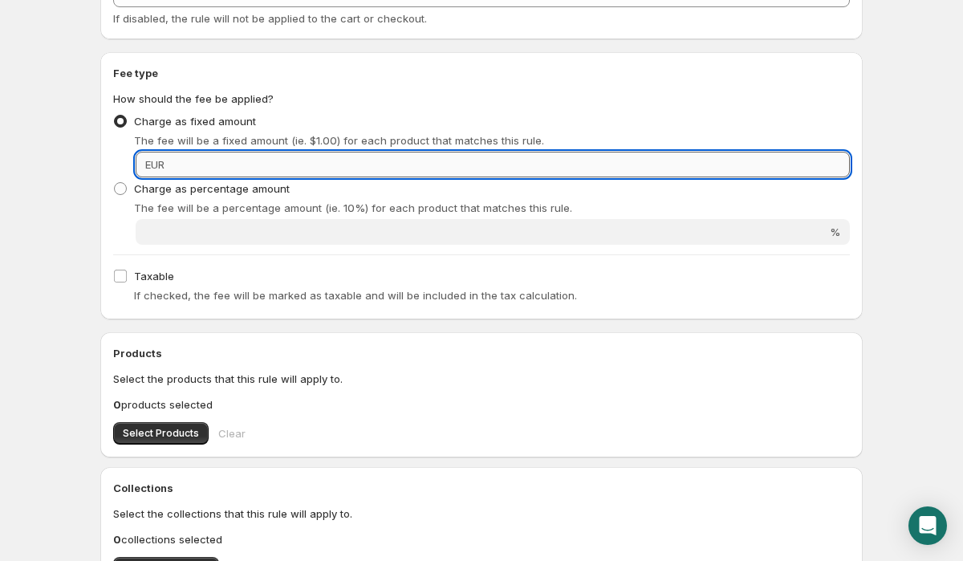
click at [469, 163] on input "Fixed amount" at bounding box center [509, 165] width 680 height 26
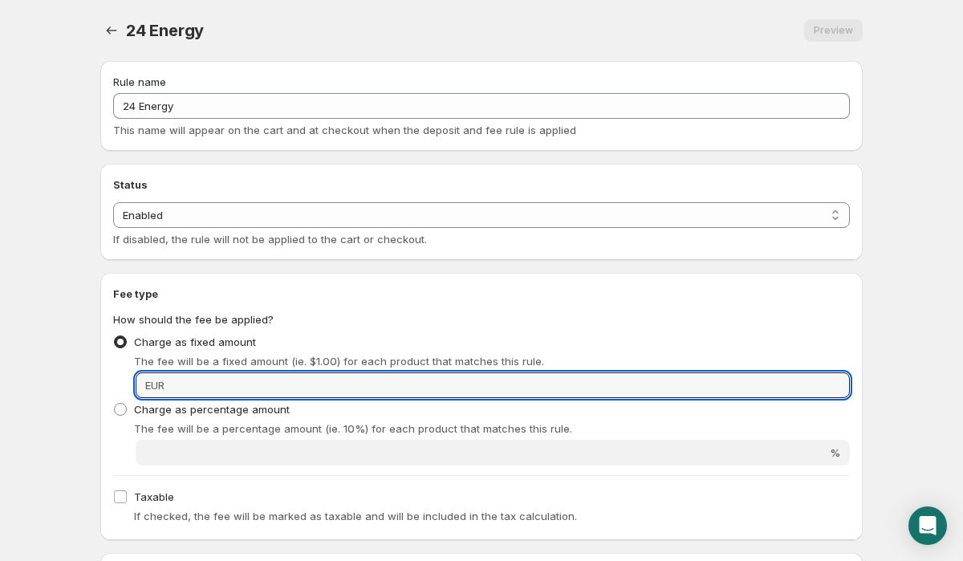
click at [100, 18] on div "24 Energy . This page is ready 24 Energy Preview More actions Preview" at bounding box center [481, 30] width 762 height 61
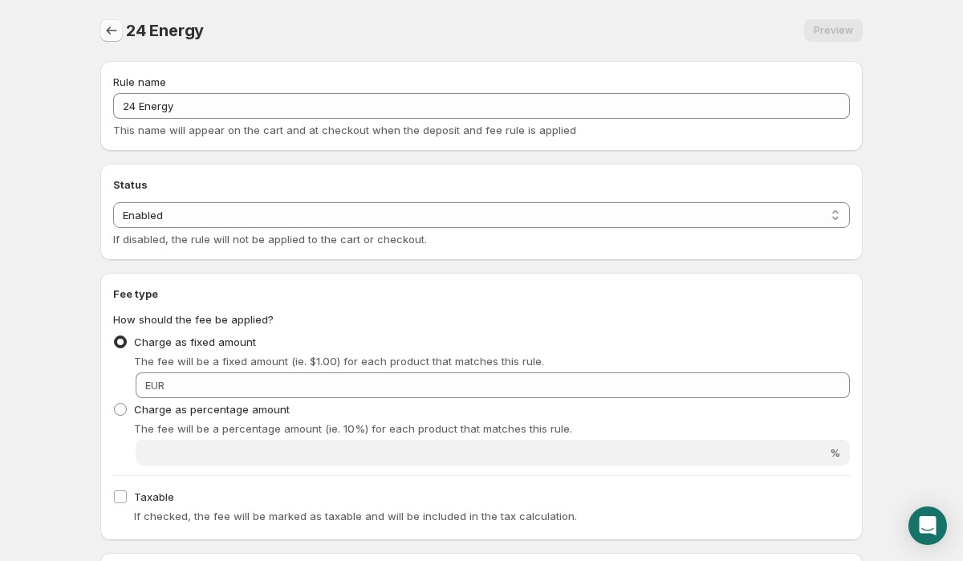
click at [108, 28] on icon "Settings" at bounding box center [111, 30] width 16 height 16
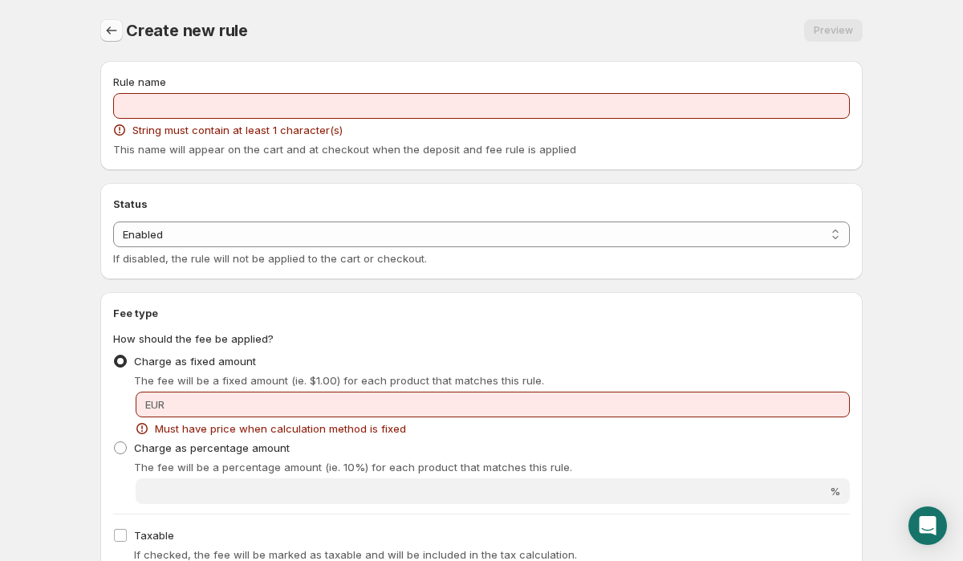
click at [107, 31] on icon "Settings" at bounding box center [111, 30] width 16 height 16
